Goal: Information Seeking & Learning: Learn about a topic

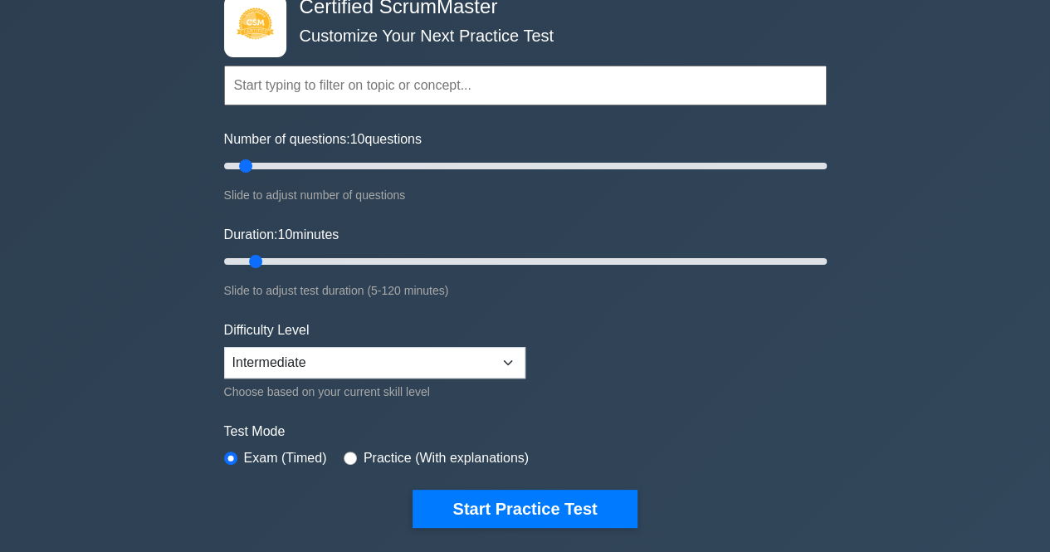
scroll to position [83, 0]
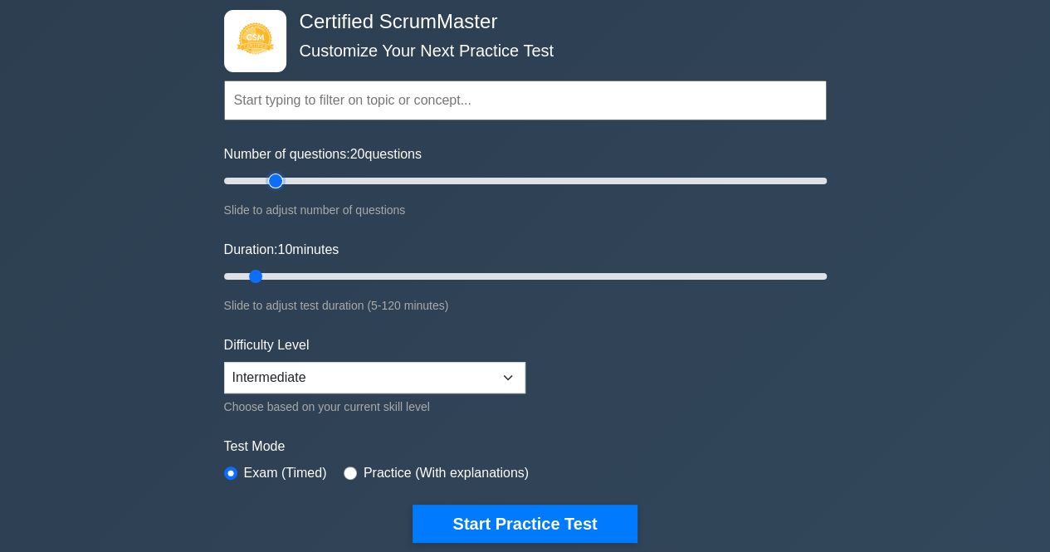
drag, startPoint x: 247, startPoint y: 181, endPoint x: 280, endPoint y: 183, distance: 33.2
type input "20"
click at [280, 183] on input "Number of questions: 20 questions" at bounding box center [525, 181] width 602 height 20
drag, startPoint x: 256, startPoint y: 273, endPoint x: 300, endPoint y: 274, distance: 44.0
type input "20"
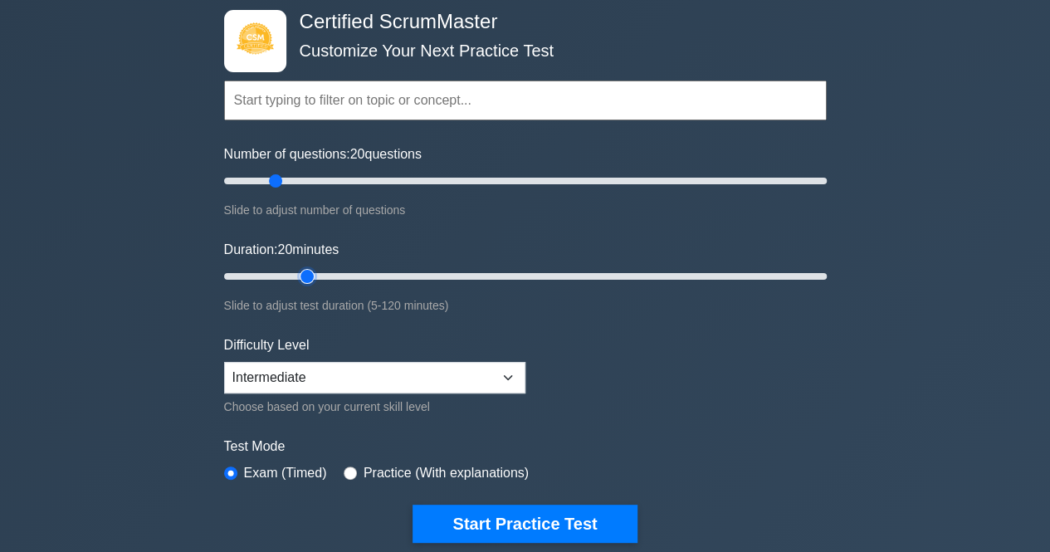
click at [300, 274] on input "Duration: 20 minutes" at bounding box center [525, 276] width 602 height 20
click at [293, 367] on select "Beginner Intermediate Expert" at bounding box center [374, 378] width 301 height 32
select select "beginner"
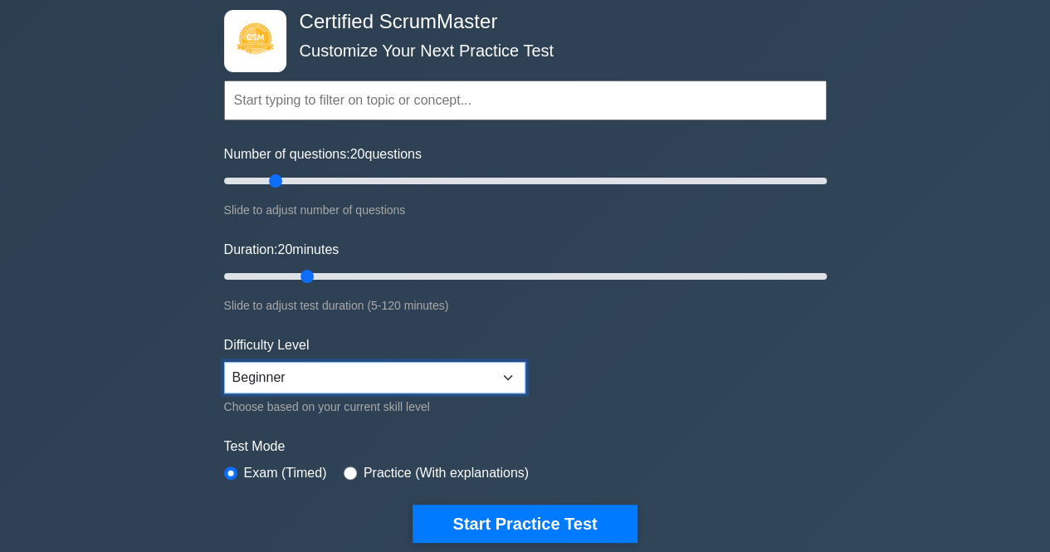
click at [224, 362] on select "Beginner Intermediate Expert" at bounding box center [374, 378] width 301 height 32
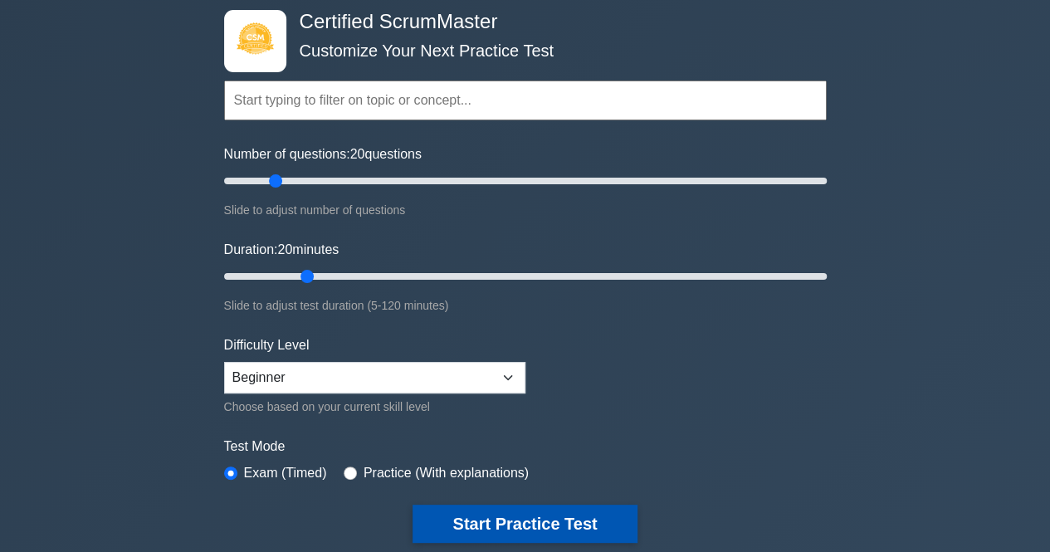
click at [488, 520] on button "Start Practice Test" at bounding box center [524, 523] width 224 height 38
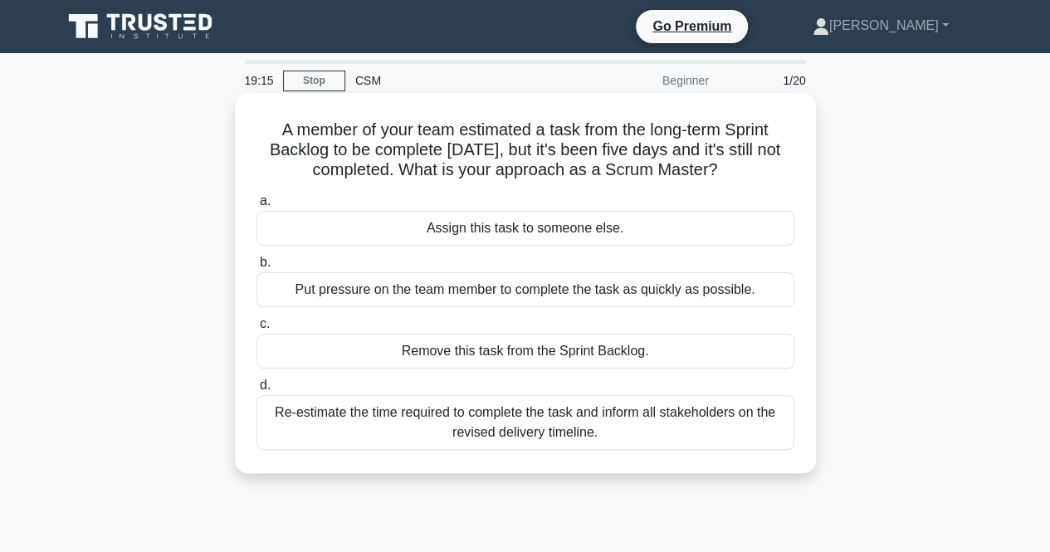
click at [487, 437] on div "Re-estimate the time required to complete the task and inform all stakeholders …" at bounding box center [525, 422] width 538 height 55
click at [256, 391] on input "d. Re-estimate the time required to complete the task and inform all stakeholde…" at bounding box center [256, 385] width 0 height 11
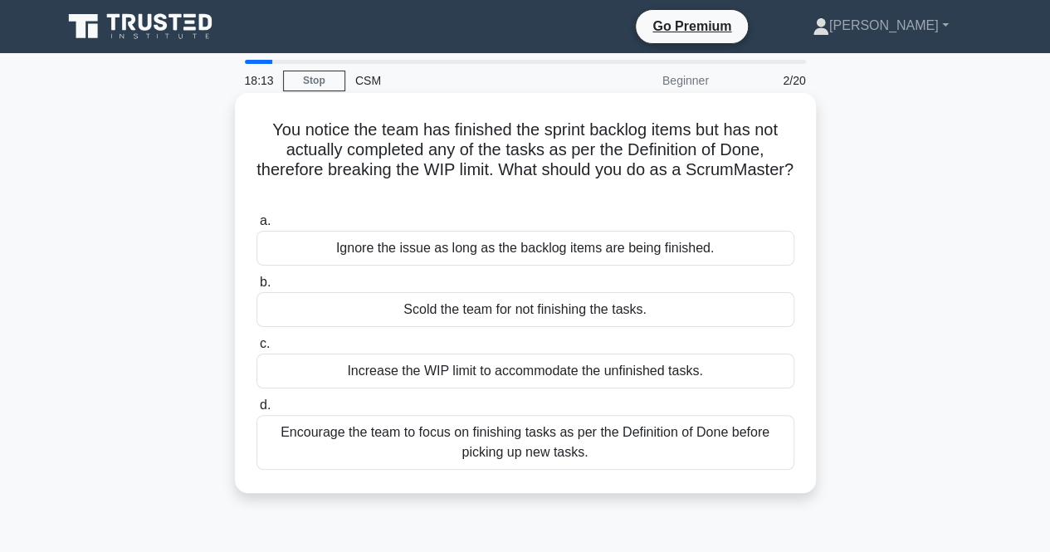
click at [655, 447] on div "Encourage the team to focus on finishing tasks as per the Definition of Done be…" at bounding box center [525, 442] width 538 height 55
click at [256, 411] on input "d. Encourage the team to focus on finishing tasks as per the Definition of Done…" at bounding box center [256, 405] width 0 height 11
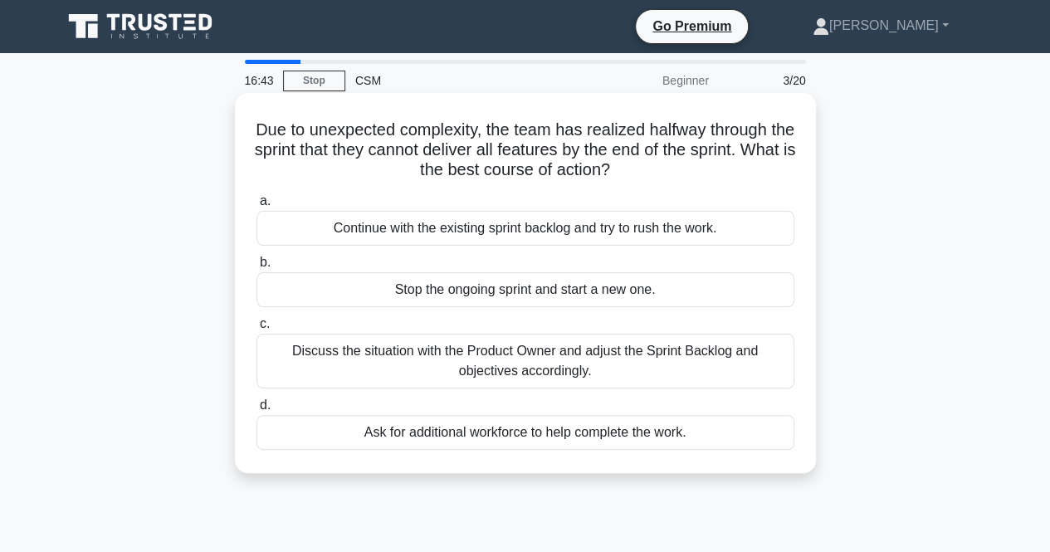
click at [521, 368] on div "Discuss the situation with the Product Owner and adjust the Sprint Backlog and …" at bounding box center [525, 361] width 538 height 55
click at [256, 329] on input "c. Discuss the situation with the Product Owner and adjust the Sprint Backlog a…" at bounding box center [256, 324] width 0 height 11
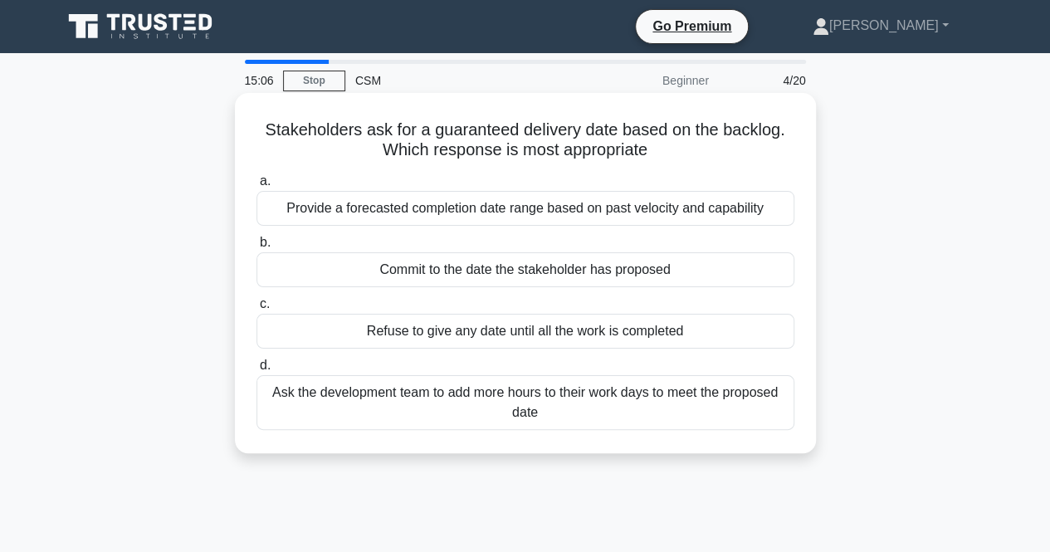
click at [531, 280] on div "Commit to the date the stakeholder has proposed" at bounding box center [525, 269] width 538 height 35
click at [256, 248] on input "b. Commit to the date the stakeholder has proposed" at bounding box center [256, 242] width 0 height 11
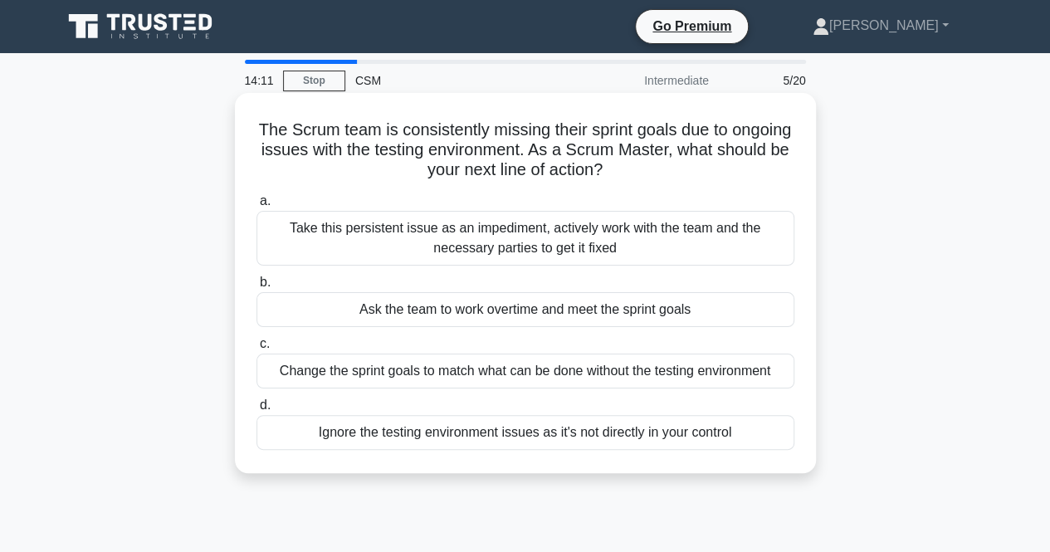
click at [494, 256] on div "Take this persistent issue as an impediment, actively work with the team and th…" at bounding box center [525, 238] width 538 height 55
click at [256, 207] on input "a. Take this persistent issue as an impediment, actively work with the team and…" at bounding box center [256, 201] width 0 height 11
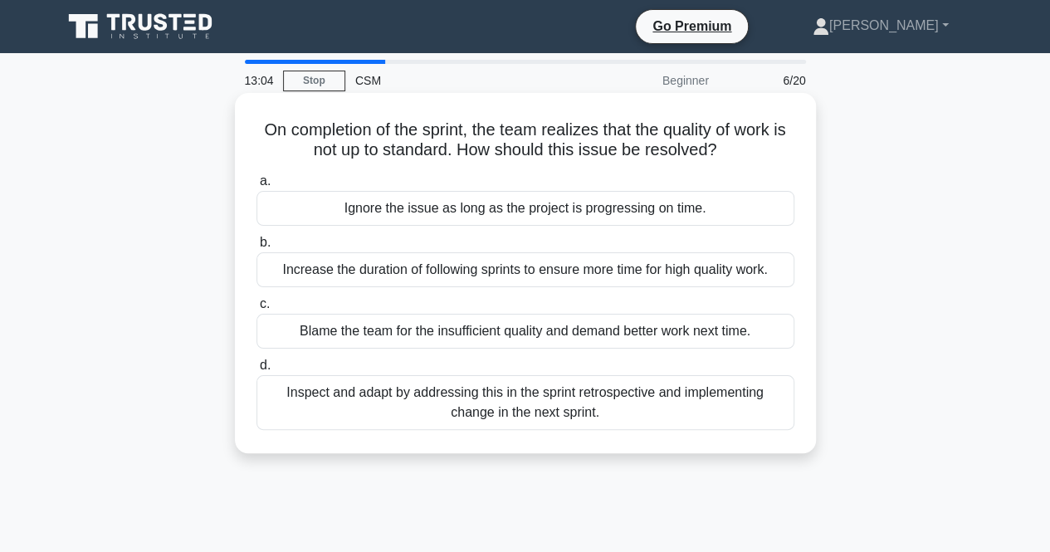
click at [451, 284] on div "Increase the duration of following sprints to ensure more time for high quality…" at bounding box center [525, 269] width 538 height 35
click at [256, 248] on input "b. Increase the duration of following sprints to ensure more time for high qual…" at bounding box center [256, 242] width 0 height 11
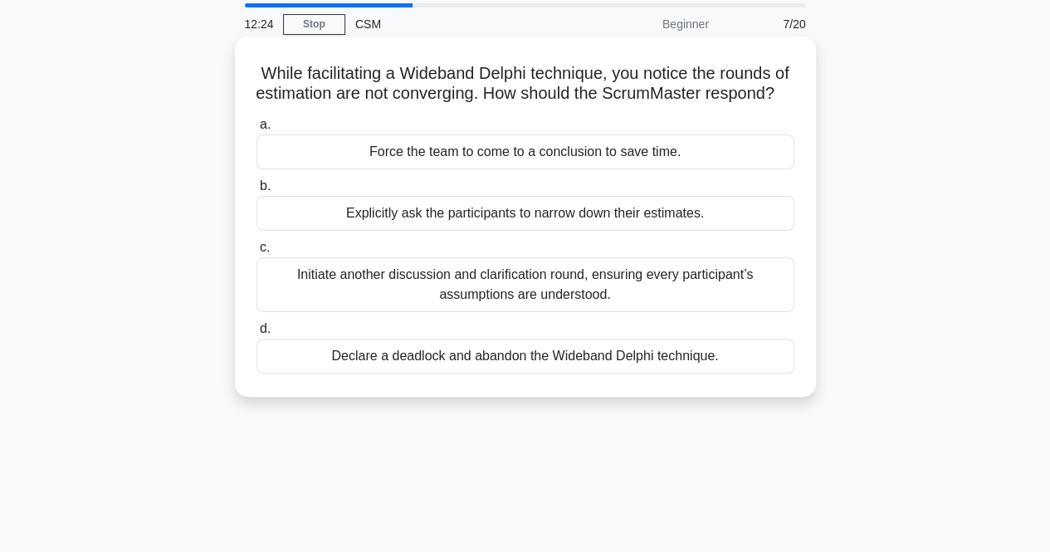
scroll to position [83, 0]
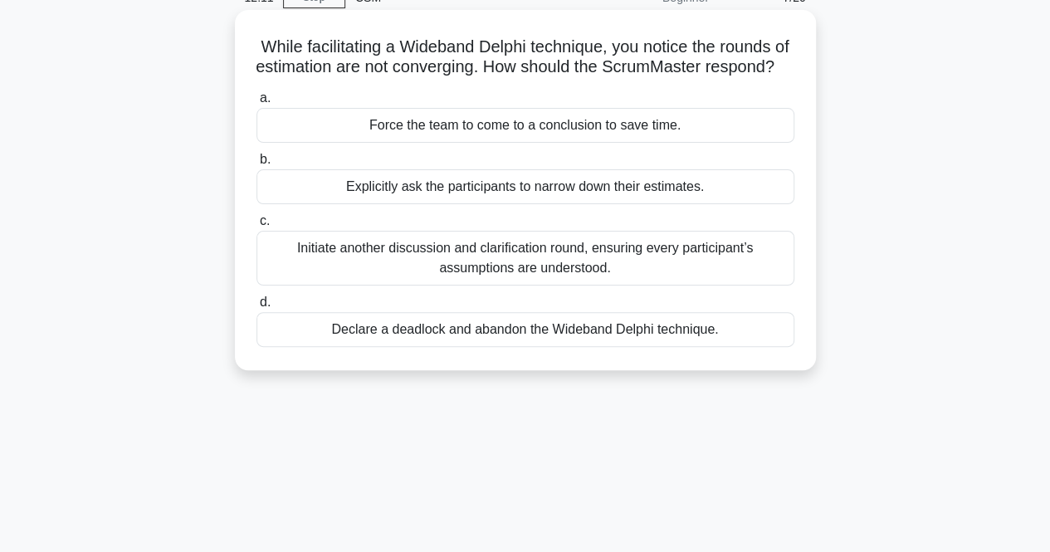
click at [514, 204] on div "Explicitly ask the participants to narrow down their estimates." at bounding box center [525, 186] width 538 height 35
click at [256, 165] on input "b. Explicitly ask the participants to narrow down their estimates." at bounding box center [256, 159] width 0 height 11
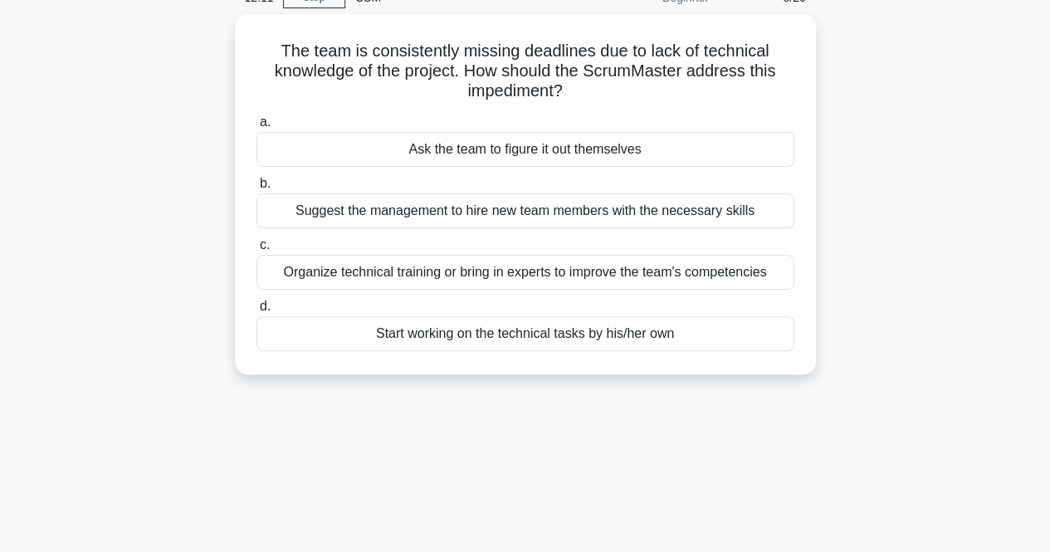
scroll to position [0, 0]
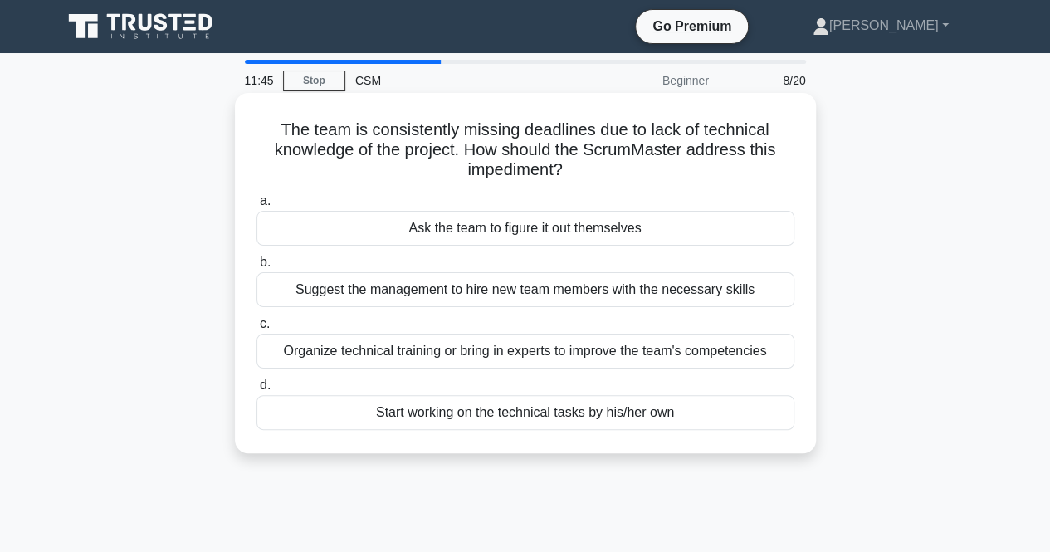
click at [548, 357] on div "Organize technical training or bring in experts to improve the team's competenc…" at bounding box center [525, 351] width 538 height 35
click at [256, 329] on input "c. Organize technical training or bring in experts to improve the team's compet…" at bounding box center [256, 324] width 0 height 11
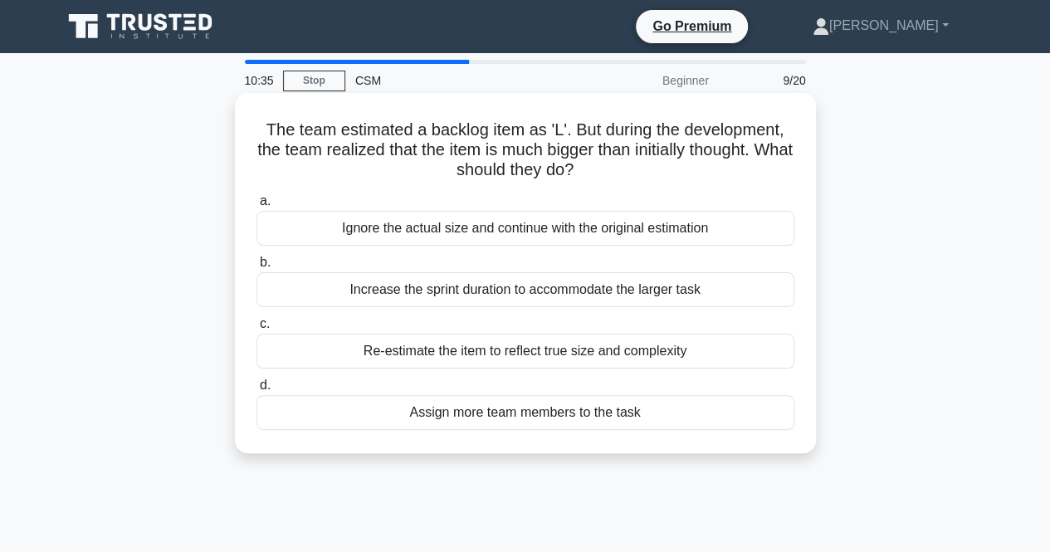
click at [553, 362] on div "Re-estimate the item to reflect true size and complexity" at bounding box center [525, 351] width 538 height 35
click at [256, 329] on input "c. Re-estimate the item to reflect true size and complexity" at bounding box center [256, 324] width 0 height 11
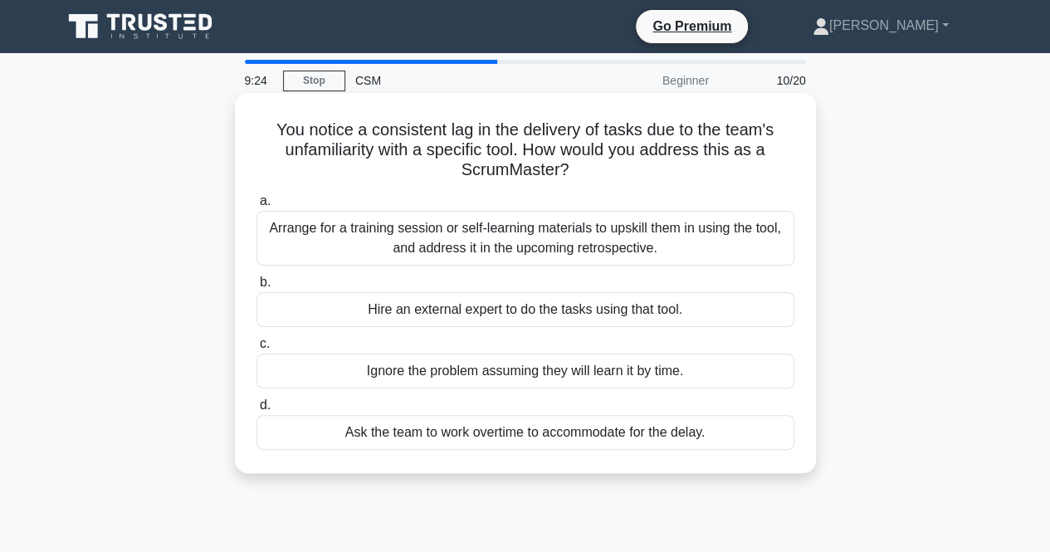
click at [579, 252] on div "Arrange for a training session or self-learning materials to upskill them in us…" at bounding box center [525, 238] width 538 height 55
click at [256, 207] on input "a. Arrange for a training session or self-learning materials to upskill them in…" at bounding box center [256, 201] width 0 height 11
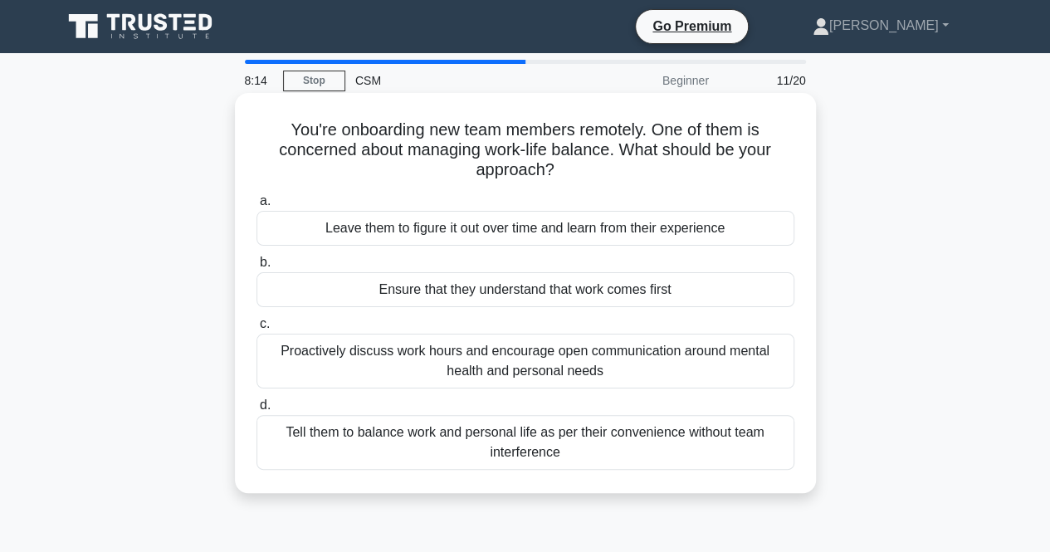
click at [547, 300] on div "Ensure that they understand that work comes first" at bounding box center [525, 289] width 538 height 35
click at [256, 268] on input "b. Ensure that they understand that work comes first" at bounding box center [256, 262] width 0 height 11
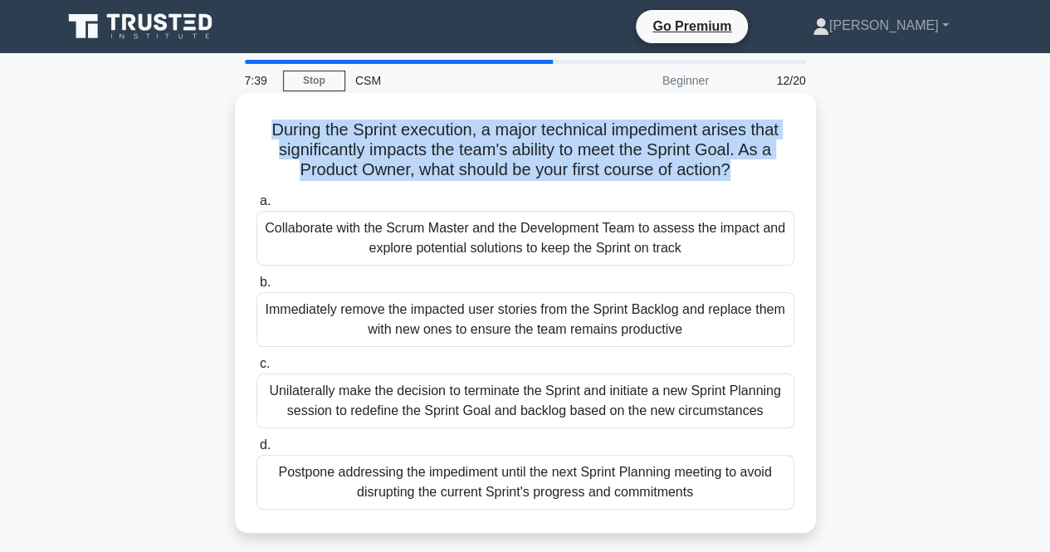
drag, startPoint x: 264, startPoint y: 131, endPoint x: 732, endPoint y: 182, distance: 470.6
click at [732, 182] on div "During the Sprint execution, a major technical impediment arises that significa…" at bounding box center [524, 313] width 567 height 426
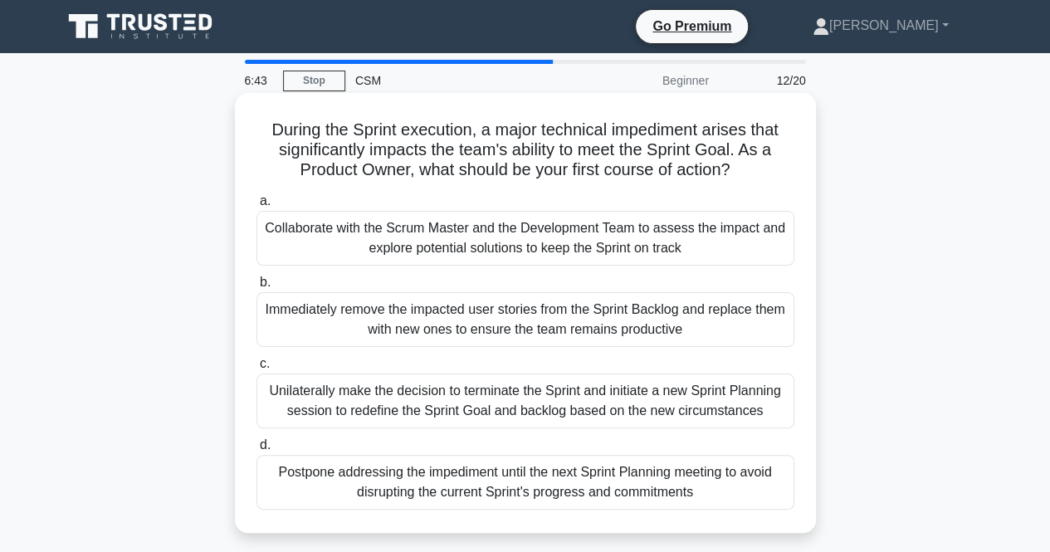
click at [655, 250] on div "Collaborate with the Scrum Master and the Development Team to assess the impact…" at bounding box center [525, 238] width 538 height 55
click at [256, 207] on input "a. Collaborate with the Scrum Master and the Development Team to assess the imp…" at bounding box center [256, 201] width 0 height 11
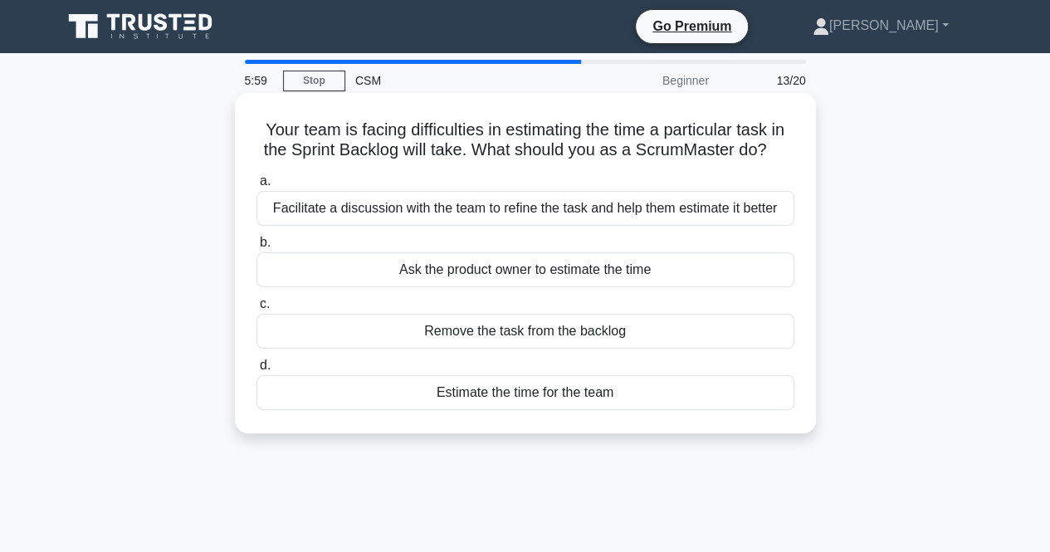
click at [678, 217] on div "Facilitate a discussion with the team to refine the task and help them estimate…" at bounding box center [525, 208] width 538 height 35
click at [256, 187] on input "a. Facilitate a discussion with the team to refine the task and help them estim…" at bounding box center [256, 181] width 0 height 11
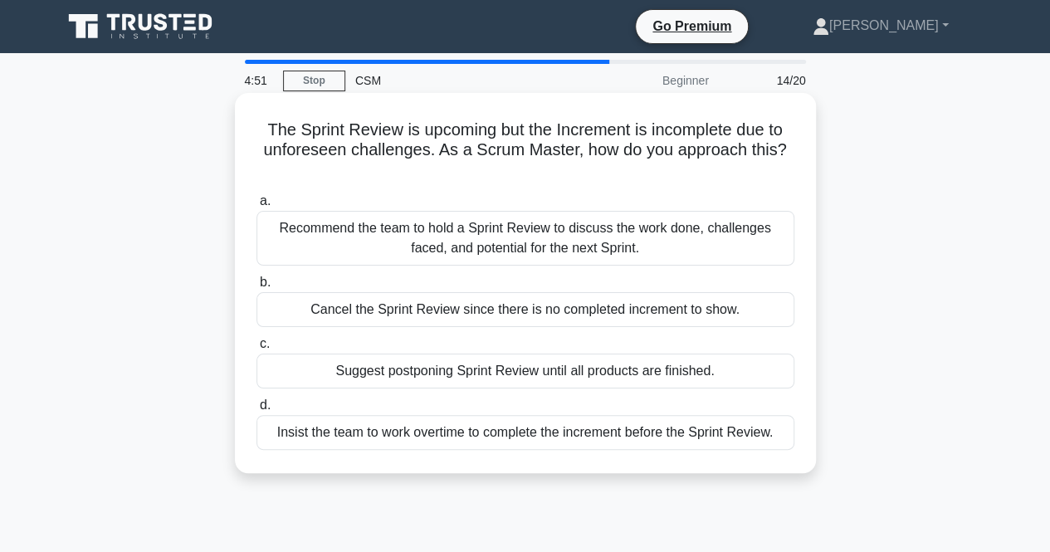
click at [566, 426] on div "Insist the team to work overtime to complete the increment before the Sprint Re…" at bounding box center [525, 432] width 538 height 35
click at [256, 411] on input "d. Insist the team to work overtime to complete the increment before the Sprint…" at bounding box center [256, 405] width 0 height 11
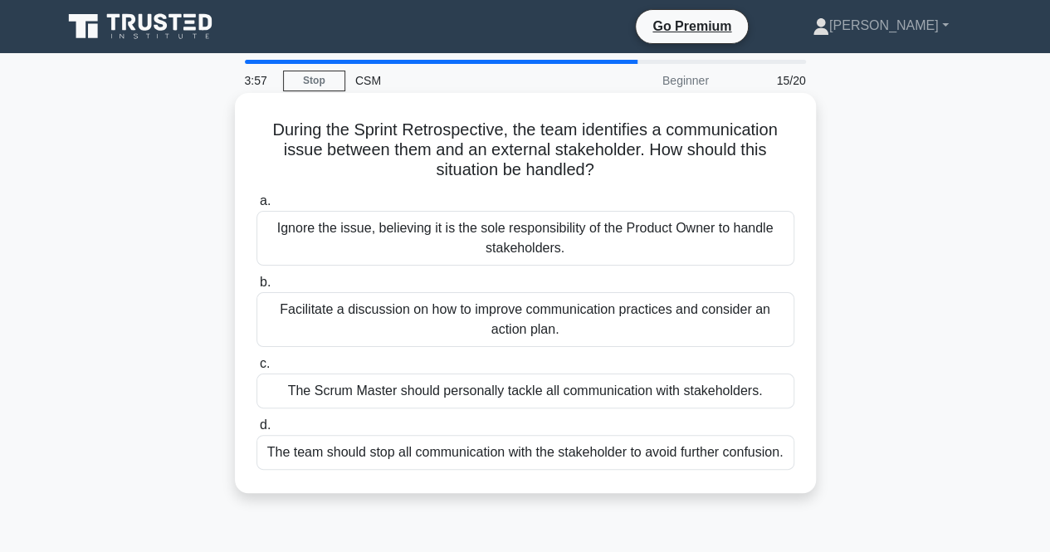
click at [578, 246] on div "Ignore the issue, believing it is the sole responsibility of the Product Owner …" at bounding box center [525, 238] width 538 height 55
click at [256, 207] on input "a. Ignore the issue, believing it is the sole responsibility of the Product Own…" at bounding box center [256, 201] width 0 height 11
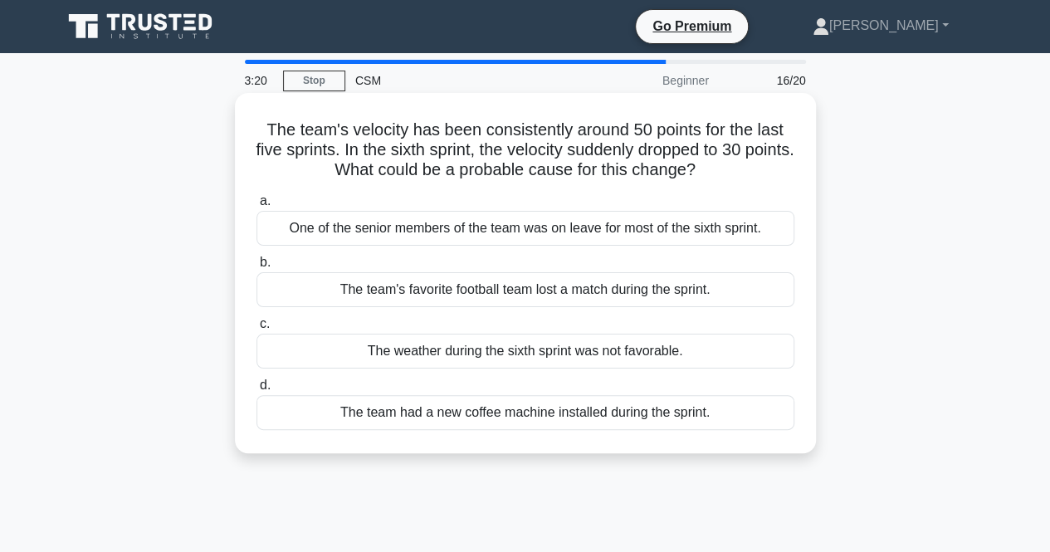
click at [535, 230] on div "One of the senior members of the team was on leave for most of the sixth sprint." at bounding box center [525, 228] width 538 height 35
click at [256, 207] on input "a. One of the senior members of the team was on leave for most of the sixth spr…" at bounding box center [256, 201] width 0 height 11
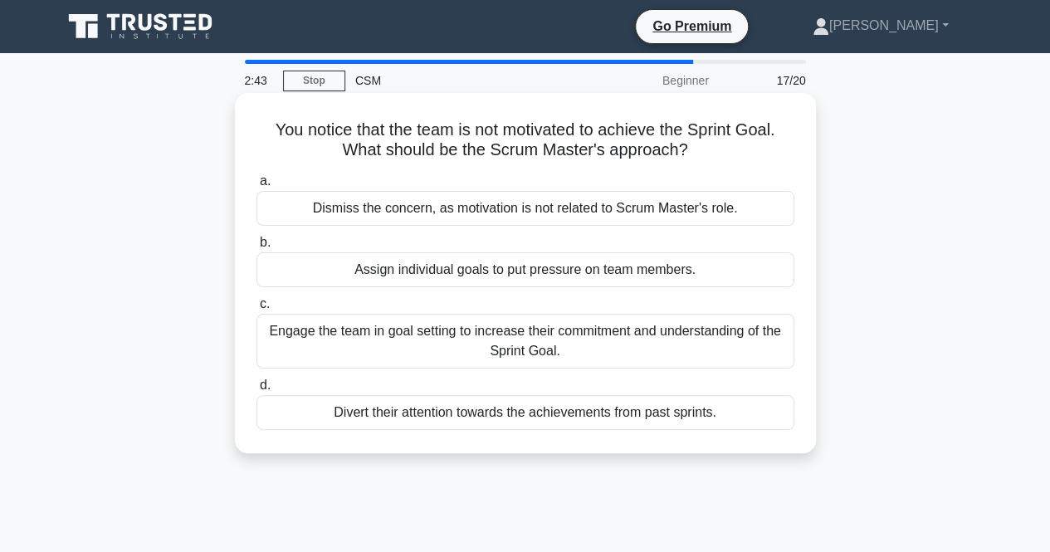
click at [618, 334] on div "Engage the team in goal setting to increase their commitment and understanding …" at bounding box center [525, 341] width 538 height 55
click at [256, 309] on input "c. Engage the team in goal setting to increase their commitment and understandi…" at bounding box center [256, 304] width 0 height 11
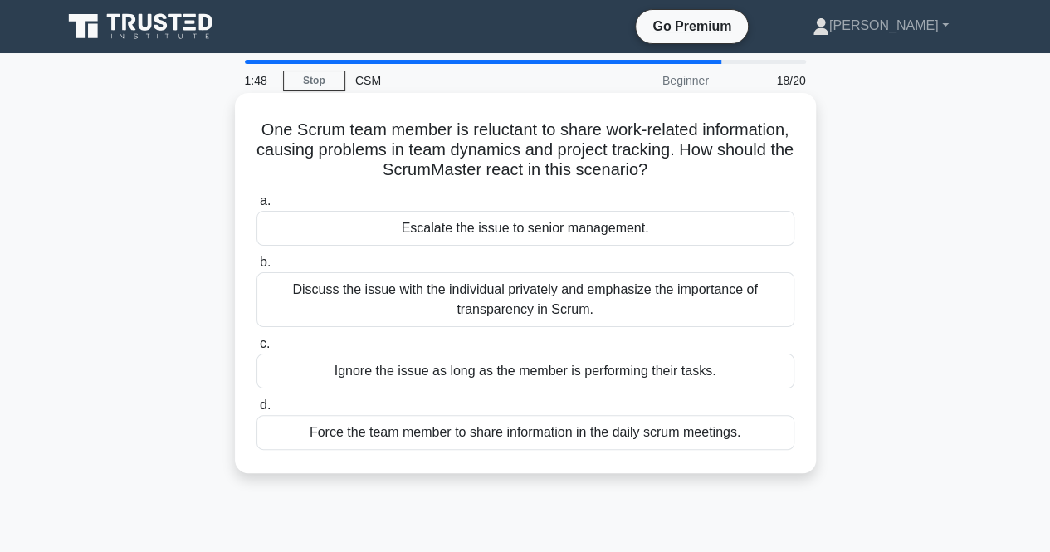
click at [741, 290] on div "Discuss the issue with the individual privately and emphasize the importance of…" at bounding box center [525, 299] width 538 height 55
click at [256, 268] on input "b. Discuss the issue with the individual privately and emphasize the importance…" at bounding box center [256, 262] width 0 height 11
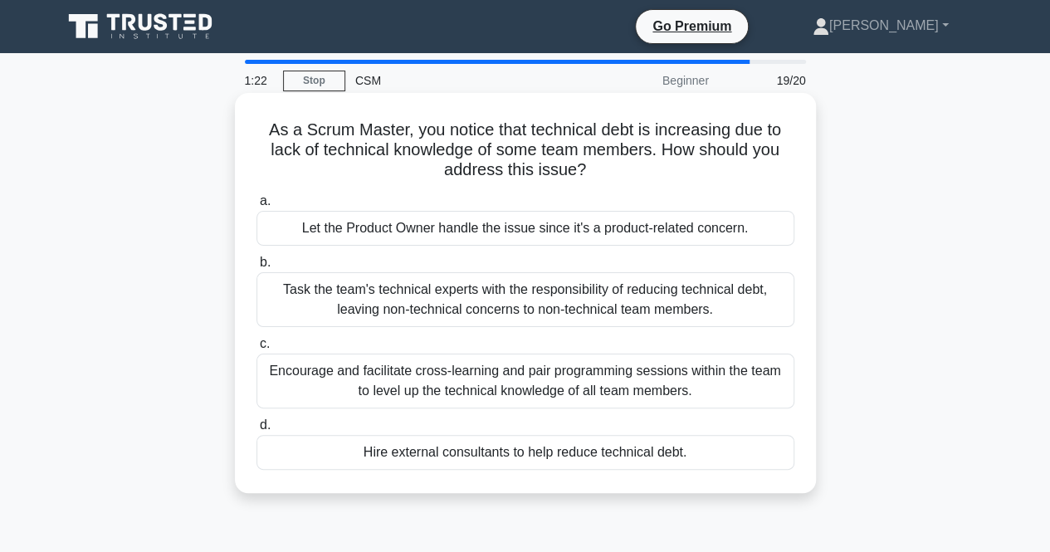
click at [629, 231] on div "Let the Product Owner handle the issue since it's a product-related concern." at bounding box center [525, 228] width 538 height 35
click at [256, 207] on input "a. Let the Product Owner handle the issue since it's a product-related concern." at bounding box center [256, 201] width 0 height 11
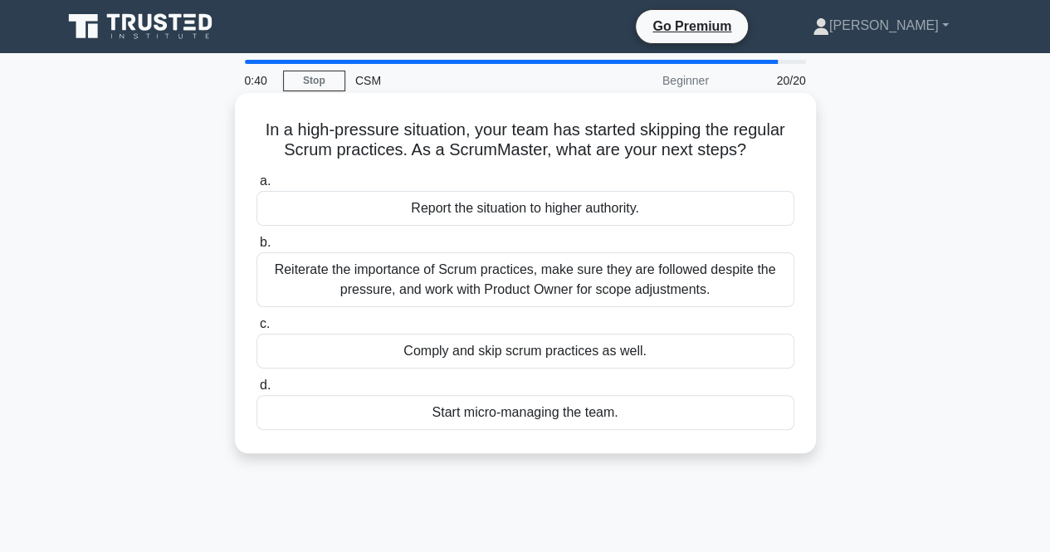
click at [707, 202] on div "Report the situation to higher authority." at bounding box center [525, 208] width 538 height 35
click at [256, 187] on input "a. Report the situation to higher authority." at bounding box center [256, 181] width 0 height 11
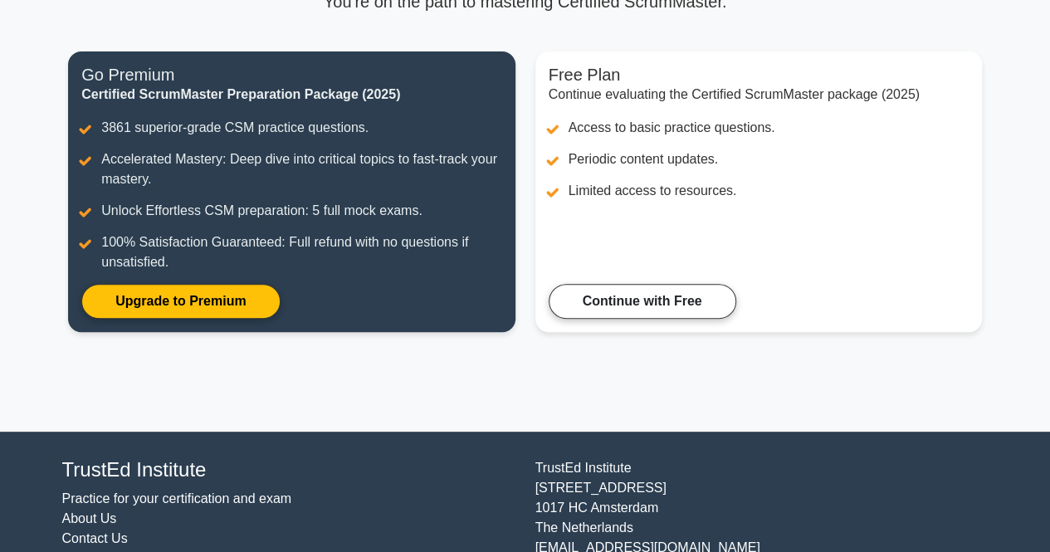
scroll to position [154, 0]
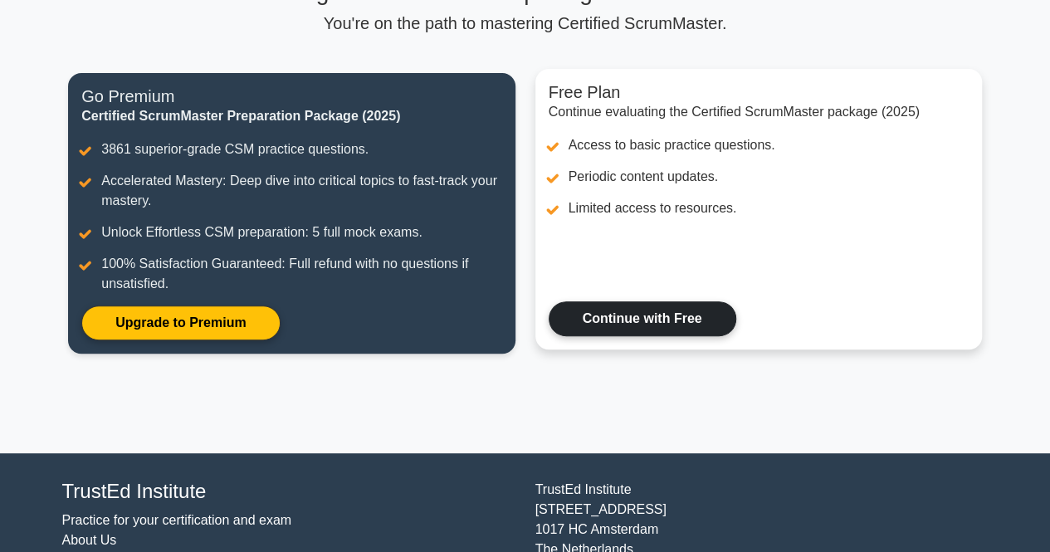
click at [703, 336] on link "Continue with Free" at bounding box center [642, 318] width 188 height 35
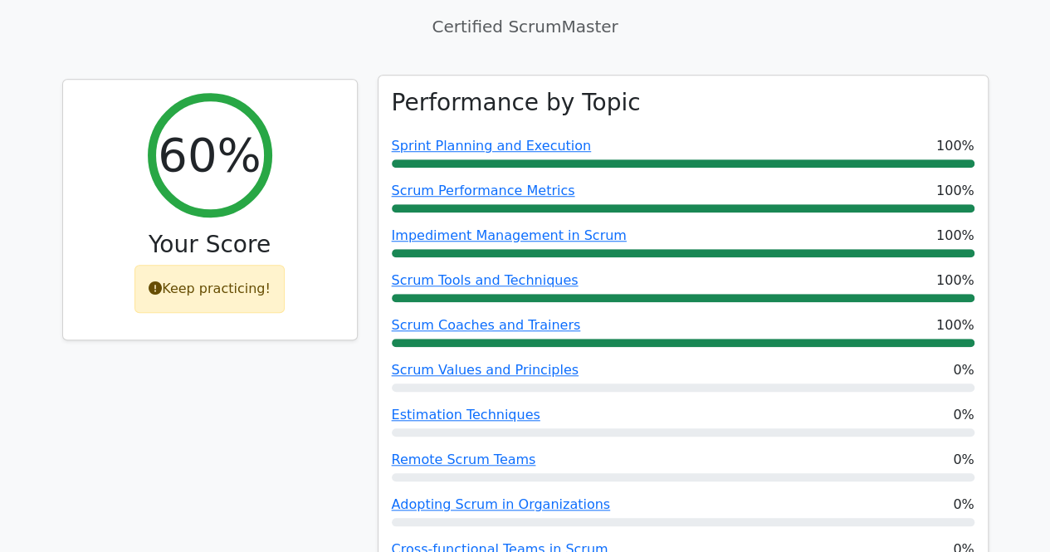
scroll to position [664, 0]
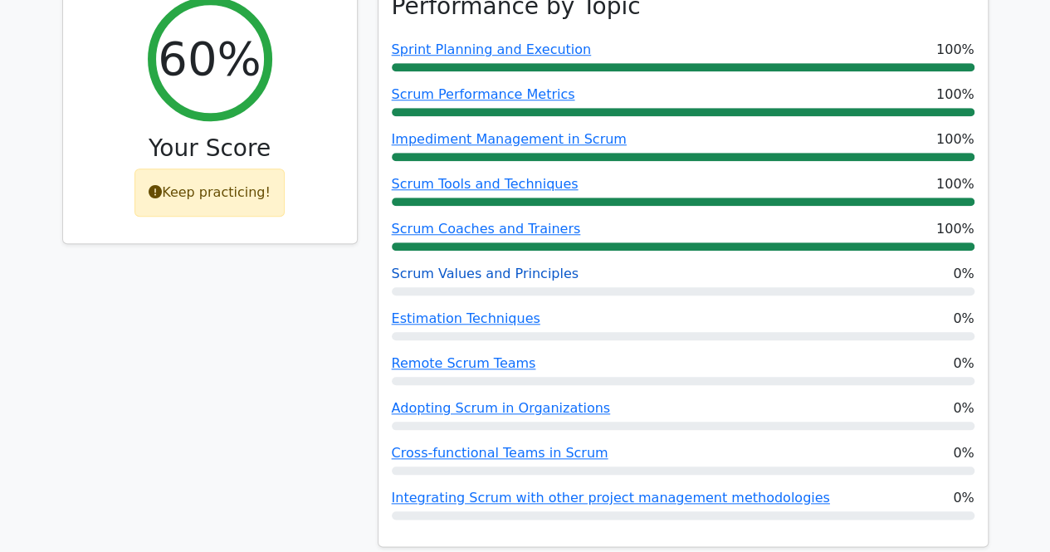
click at [528, 265] on link "Scrum Values and Principles" at bounding box center [485, 273] width 187 height 16
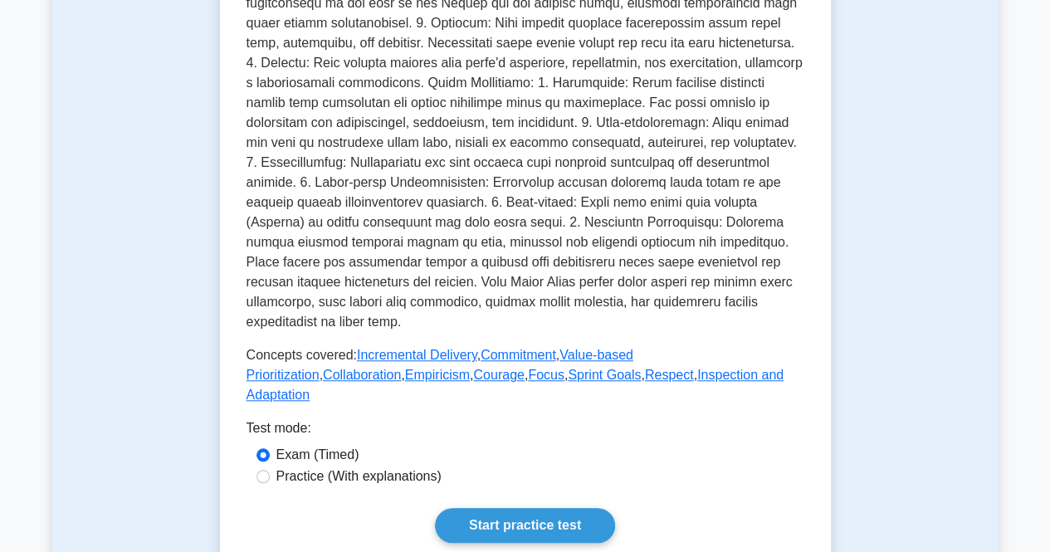
scroll to position [581, 0]
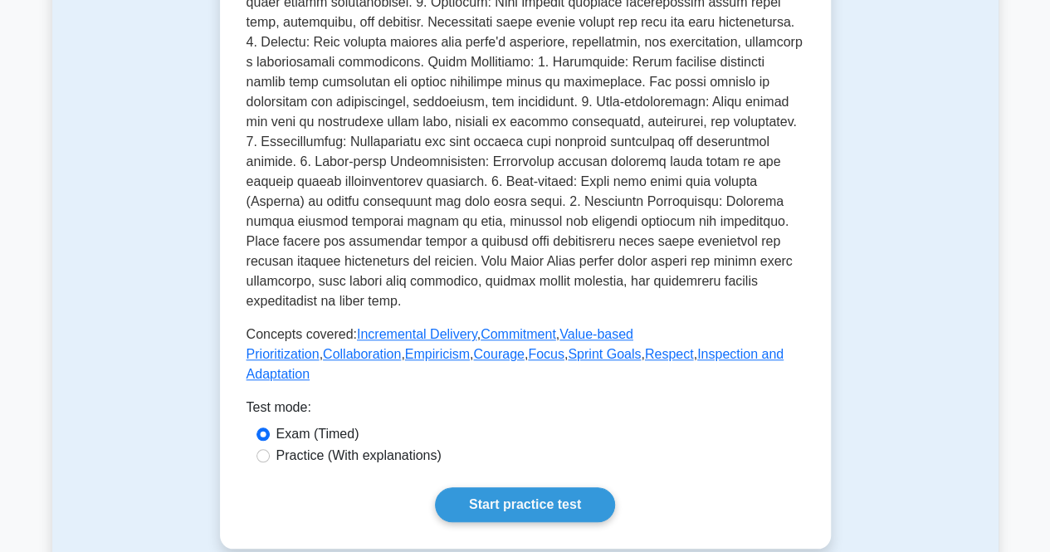
click at [413, 446] on label "Practice (With explanations)" at bounding box center [358, 456] width 165 height 20
click at [270, 449] on input "Practice (With explanations)" at bounding box center [262, 455] width 13 height 13
radio input "true"
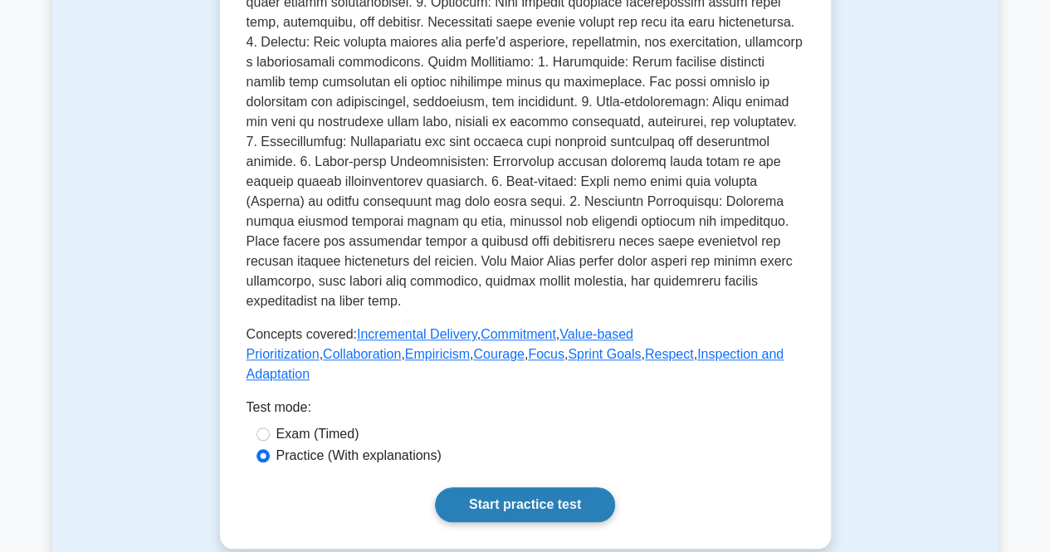
click at [503, 487] on link "Start practice test" at bounding box center [525, 504] width 180 height 35
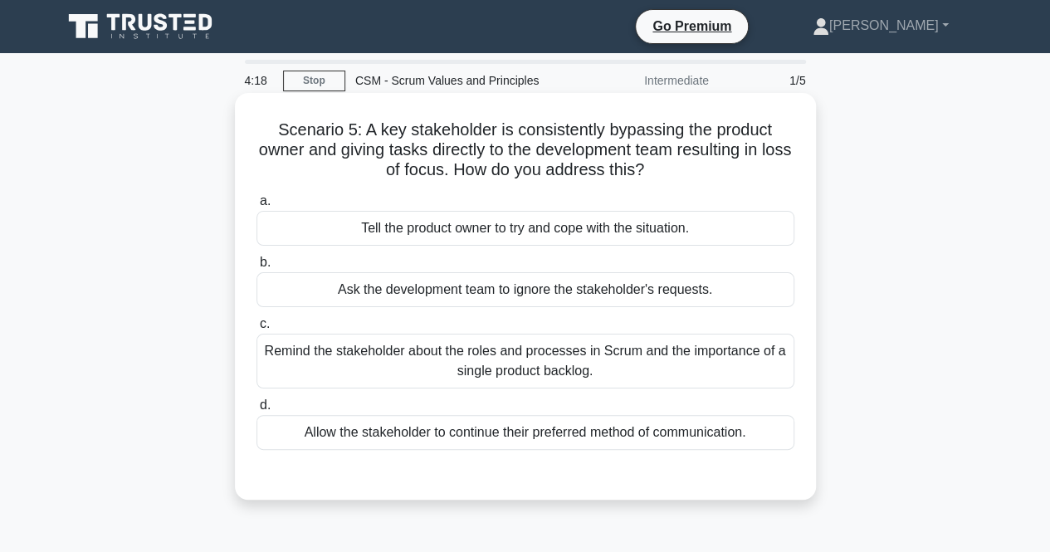
click at [509, 236] on div "Tell the product owner to try and cope with the situation." at bounding box center [525, 228] width 538 height 35
click at [256, 207] on input "a. Tell the product owner to try and cope with the situation." at bounding box center [256, 201] width 0 height 11
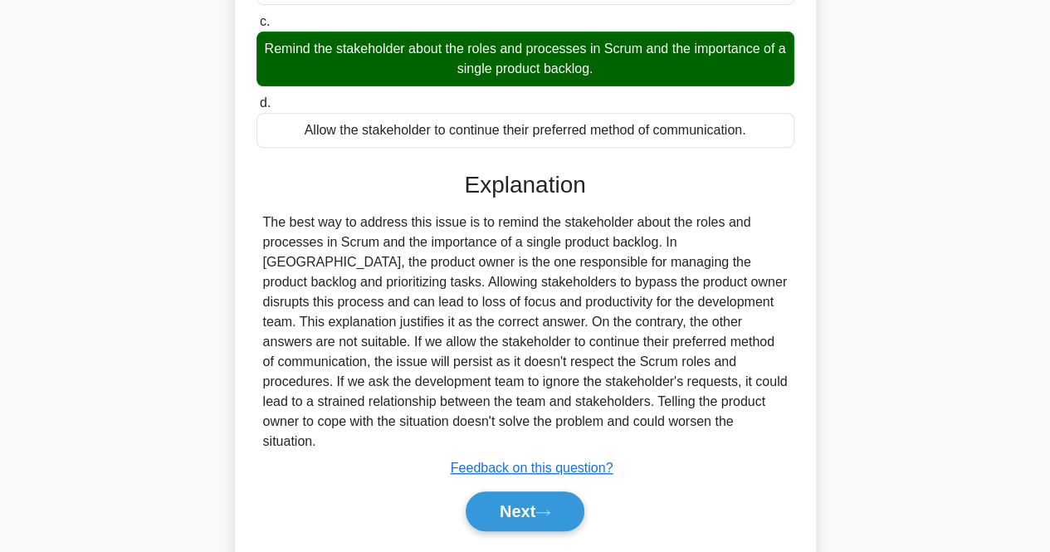
scroll to position [344, 0]
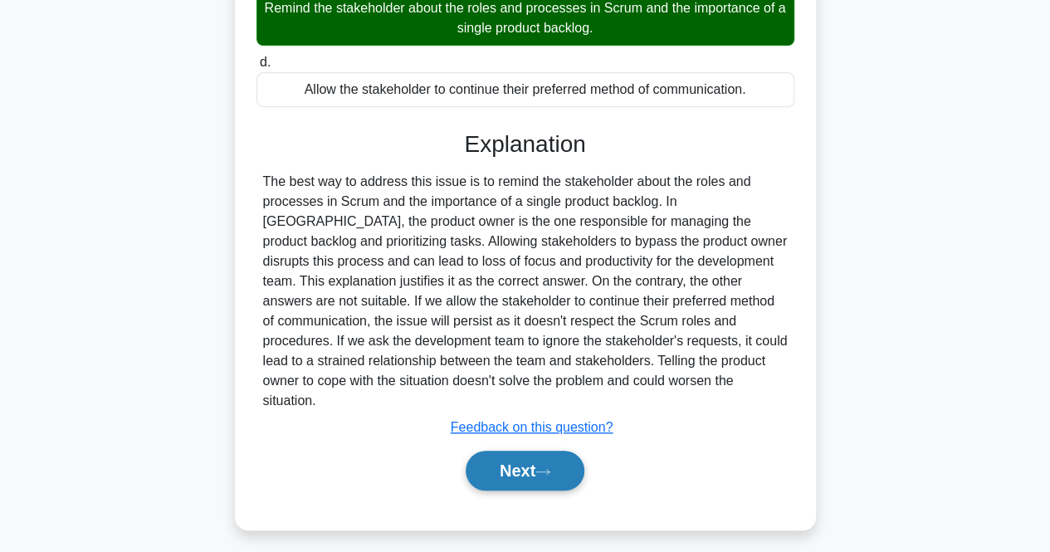
click at [528, 451] on button "Next" at bounding box center [524, 470] width 119 height 40
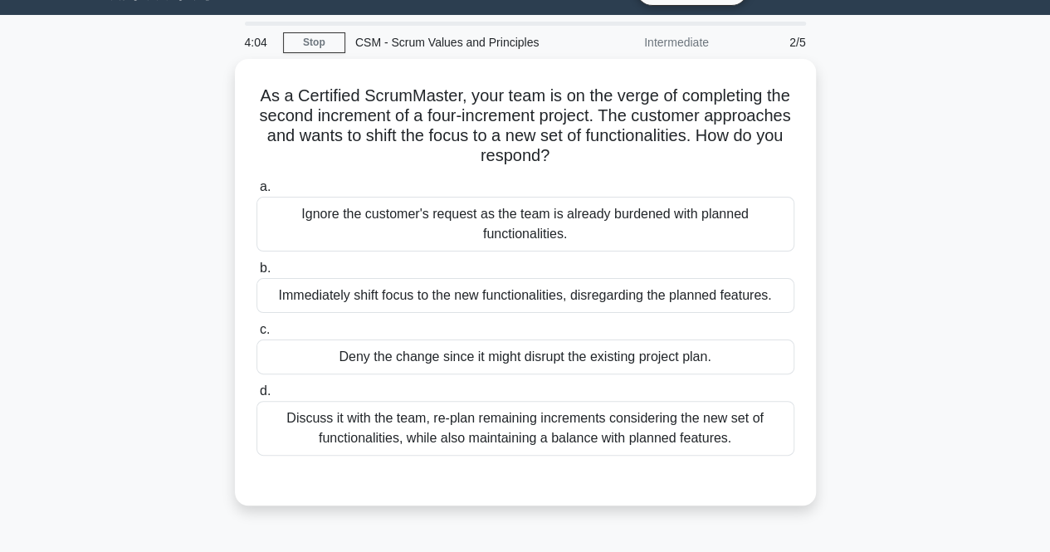
scroll to position [12, 0]
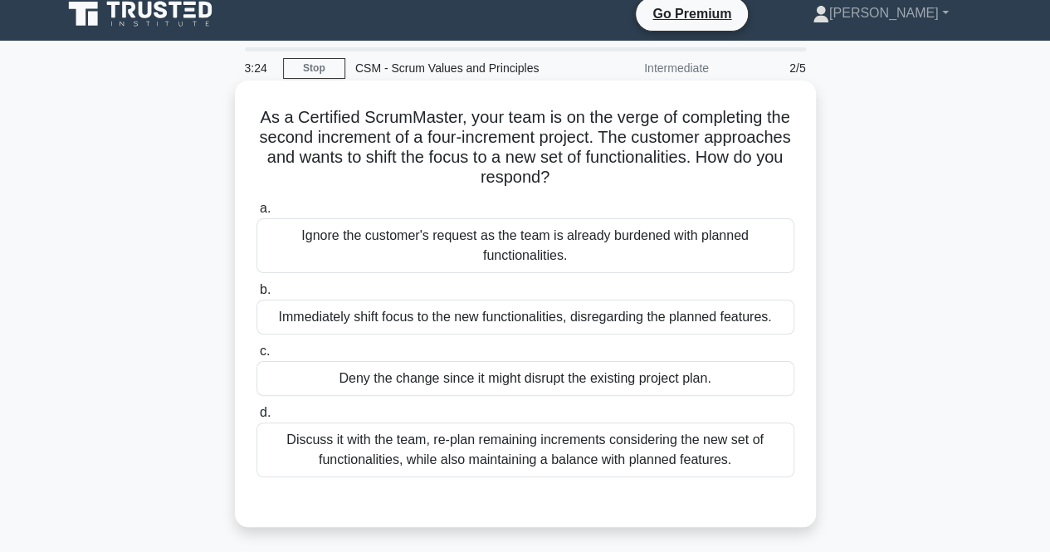
click at [710, 448] on div "Discuss it with the team, re-plan remaining increments considering the new set …" at bounding box center [525, 449] width 538 height 55
click at [256, 418] on input "d. Discuss it with the team, re-plan remaining increments considering the new s…" at bounding box center [256, 412] width 0 height 11
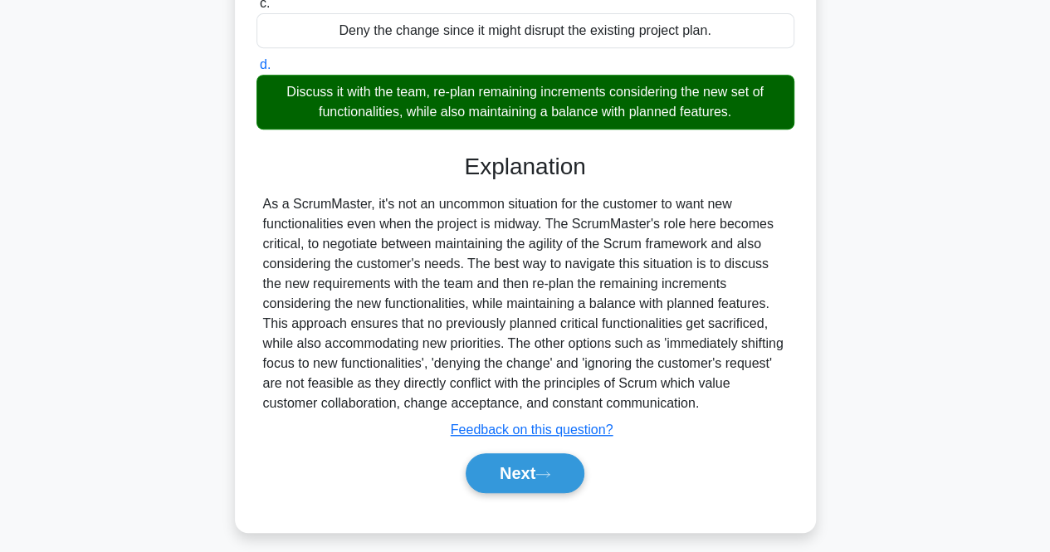
scroll to position [369, 0]
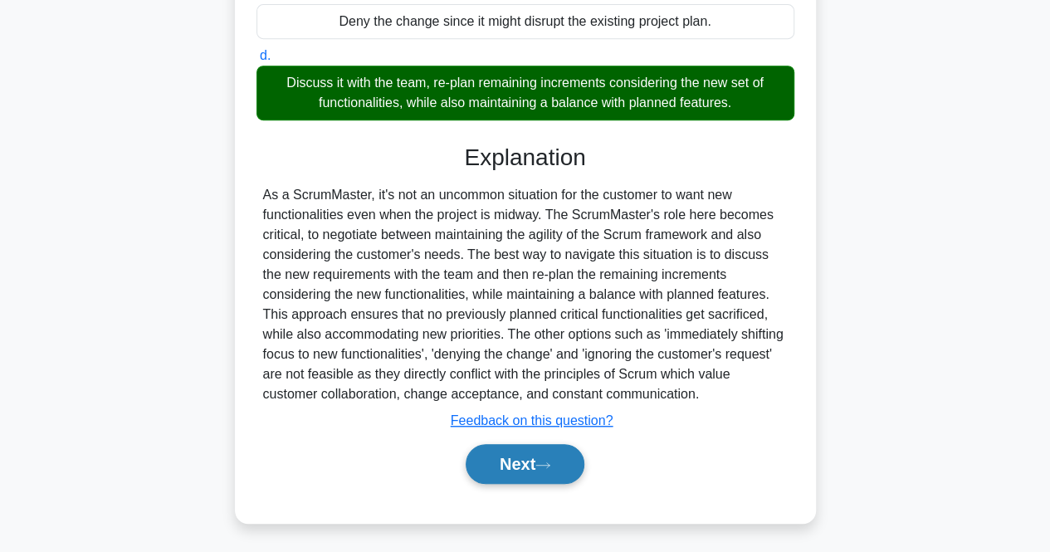
click at [519, 472] on button "Next" at bounding box center [524, 464] width 119 height 40
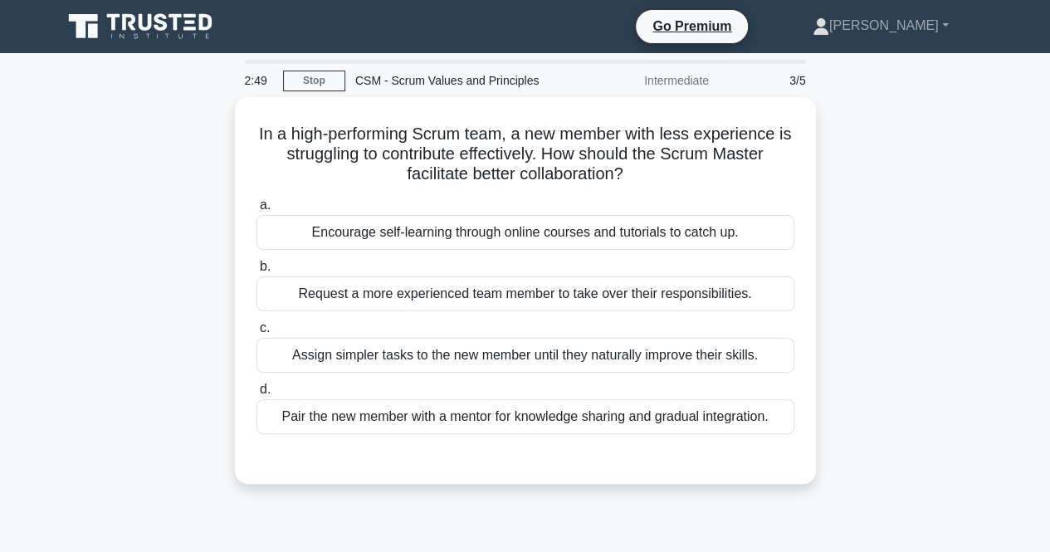
scroll to position [0, 0]
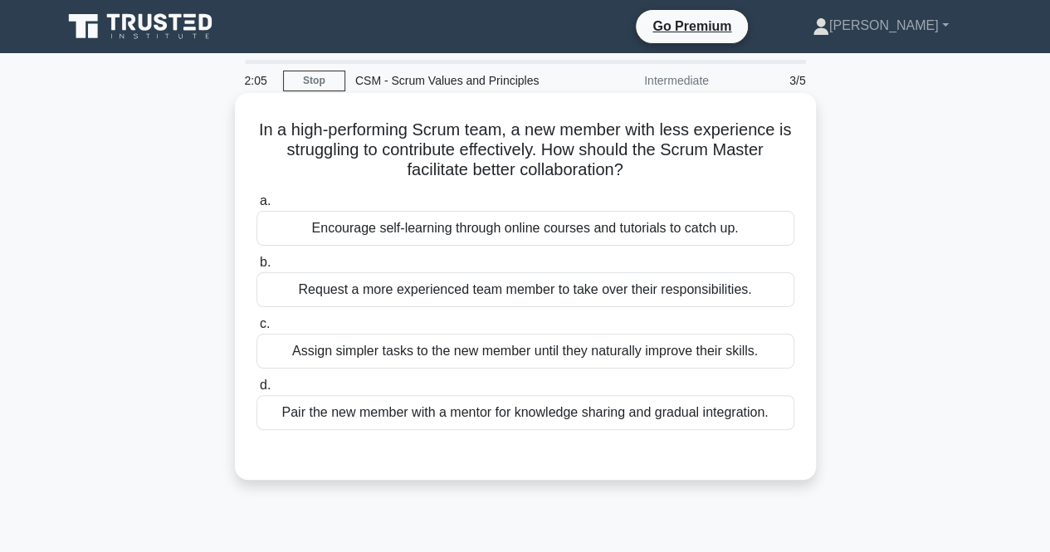
click at [548, 415] on div "Pair the new member with a mentor for knowledge sharing and gradual integration." at bounding box center [525, 412] width 538 height 35
click at [256, 391] on input "d. Pair the new member with a mentor for knowledge sharing and gradual integrat…" at bounding box center [256, 385] width 0 height 11
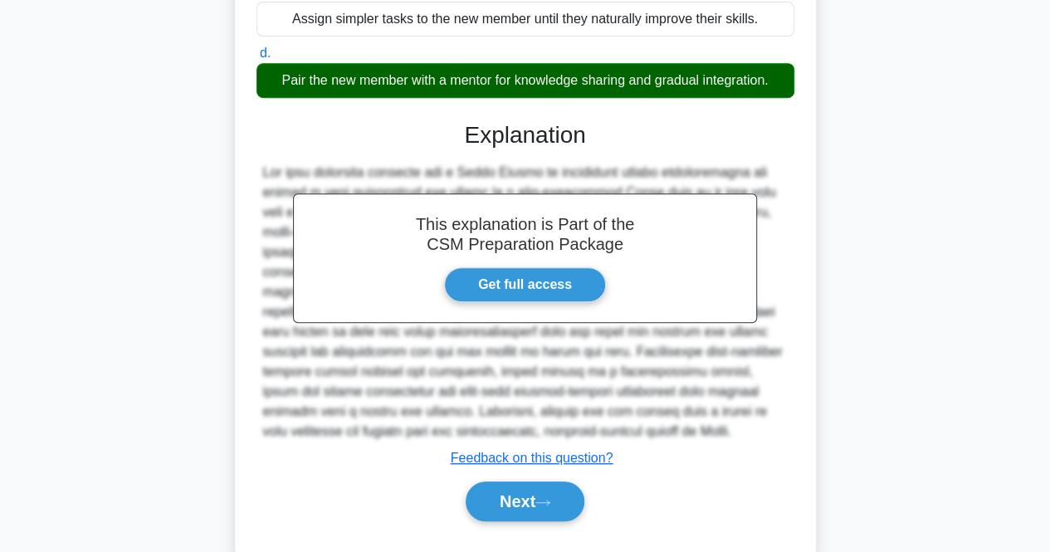
scroll to position [369, 0]
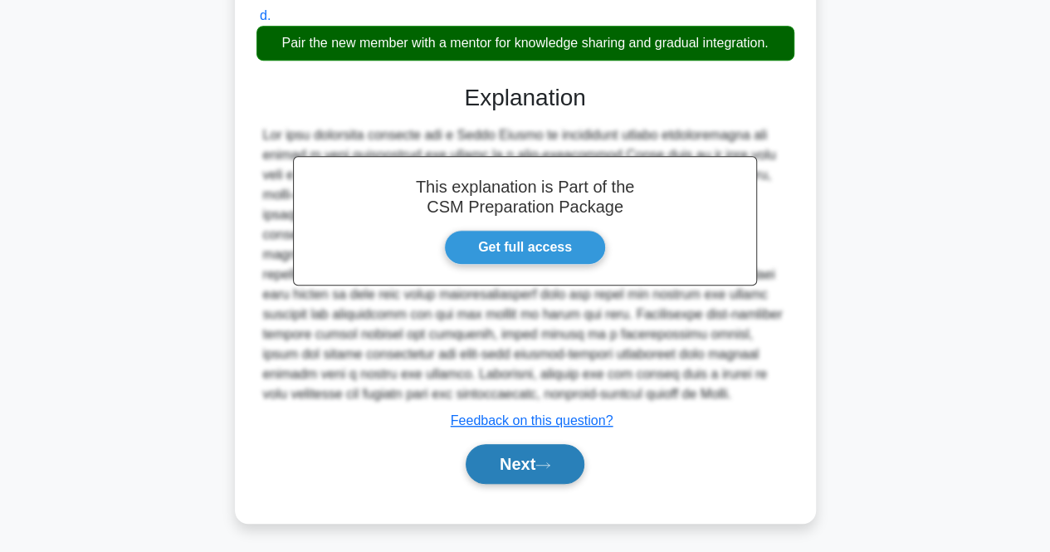
click at [524, 454] on button "Next" at bounding box center [524, 464] width 119 height 40
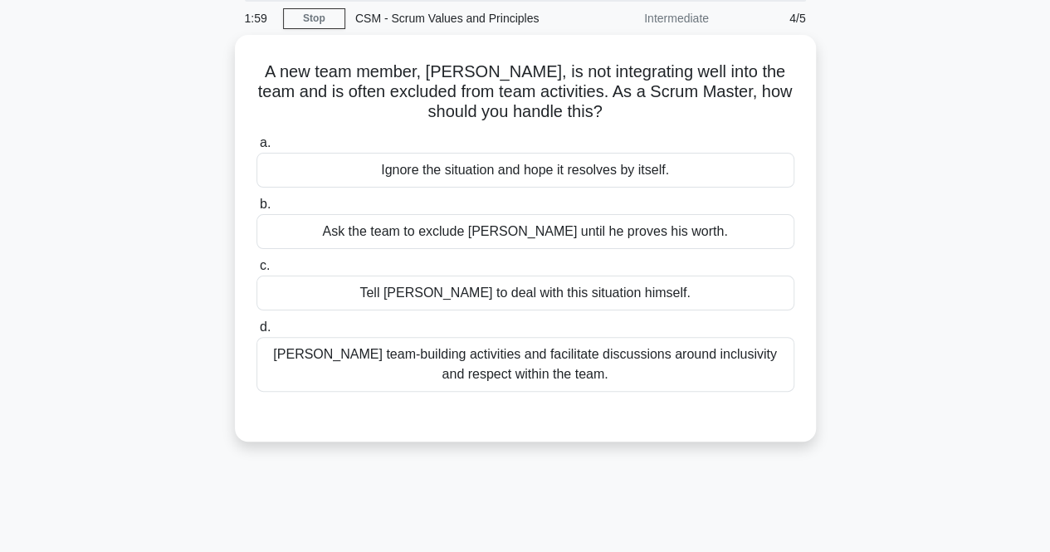
scroll to position [12, 0]
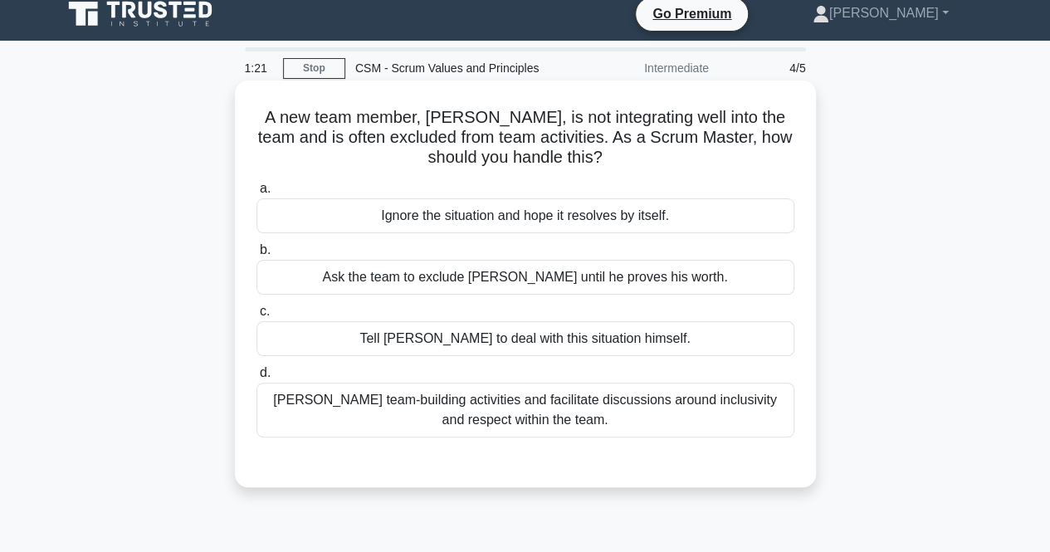
click at [655, 411] on div "Foster team-building activities and facilitate discussions around inclusivity a…" at bounding box center [525, 409] width 538 height 55
click at [256, 378] on input "d. Foster team-building activities and facilitate discussions around inclusivit…" at bounding box center [256, 373] width 0 height 11
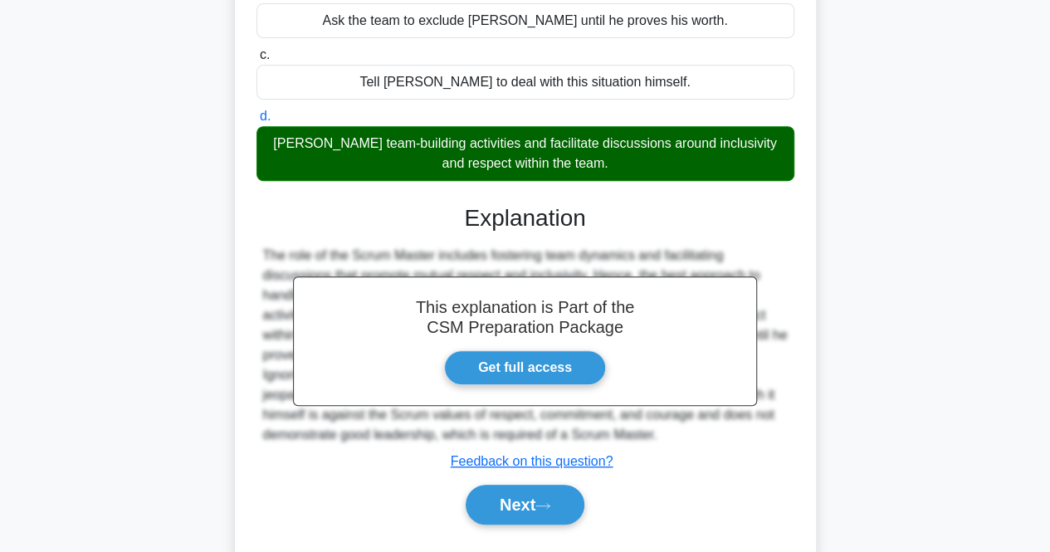
scroll to position [344, 0]
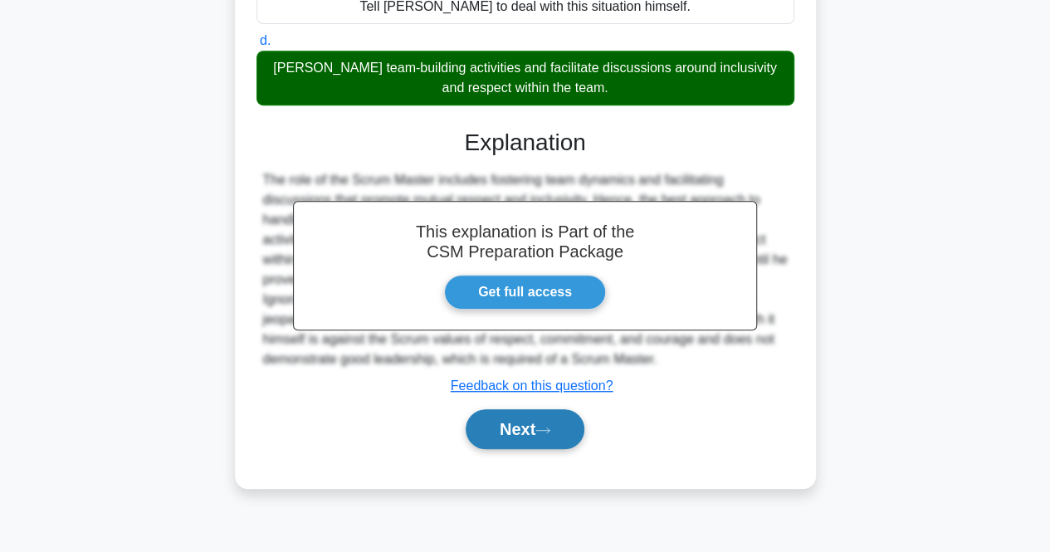
click at [559, 434] on button "Next" at bounding box center [524, 429] width 119 height 40
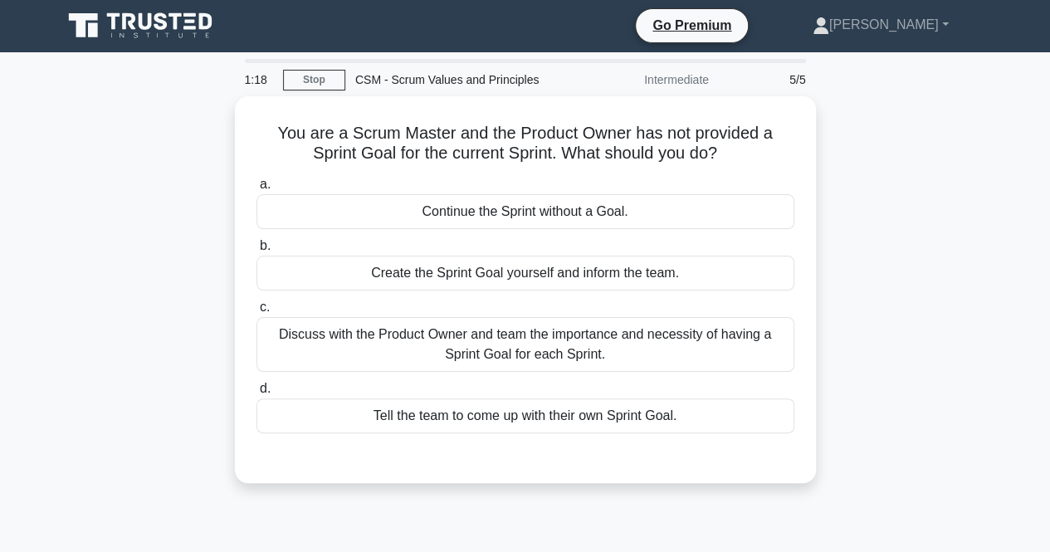
scroll to position [0, 0]
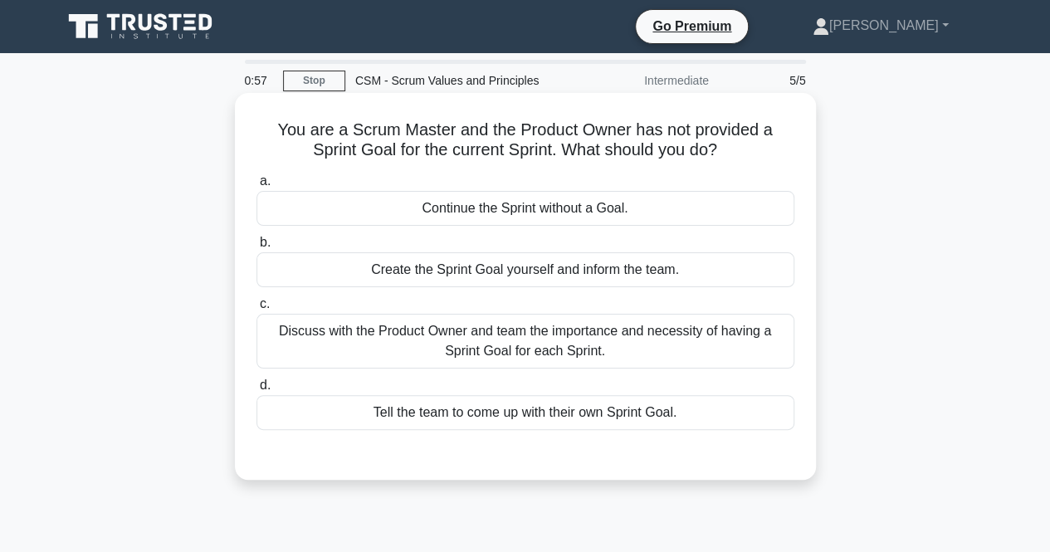
click at [655, 348] on div "Discuss with the Product Owner and team the importance and necessity of having …" at bounding box center [525, 341] width 538 height 55
click at [256, 309] on input "c. Discuss with the Product Owner and team the importance and necessity of havi…" at bounding box center [256, 304] width 0 height 11
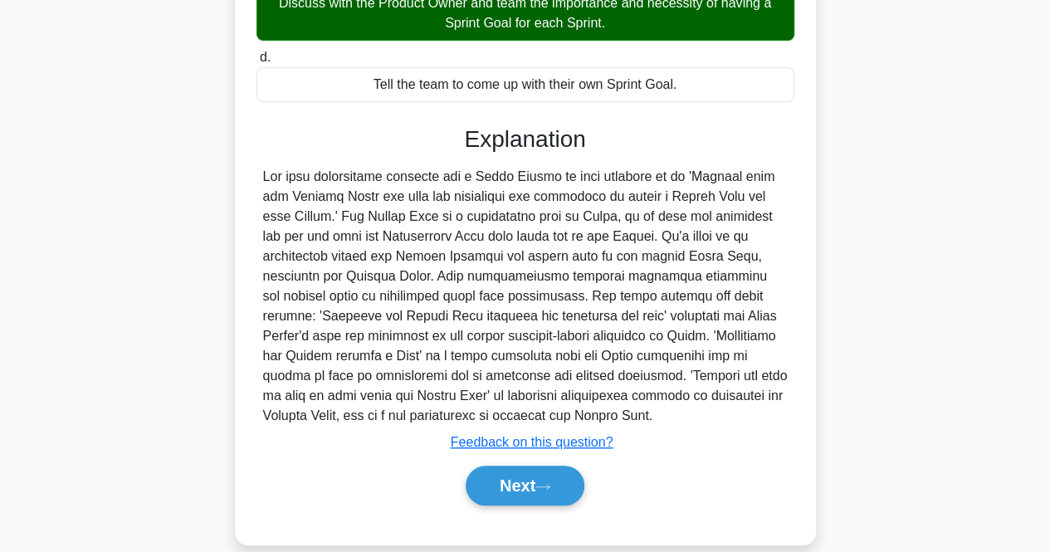
scroll to position [349, 0]
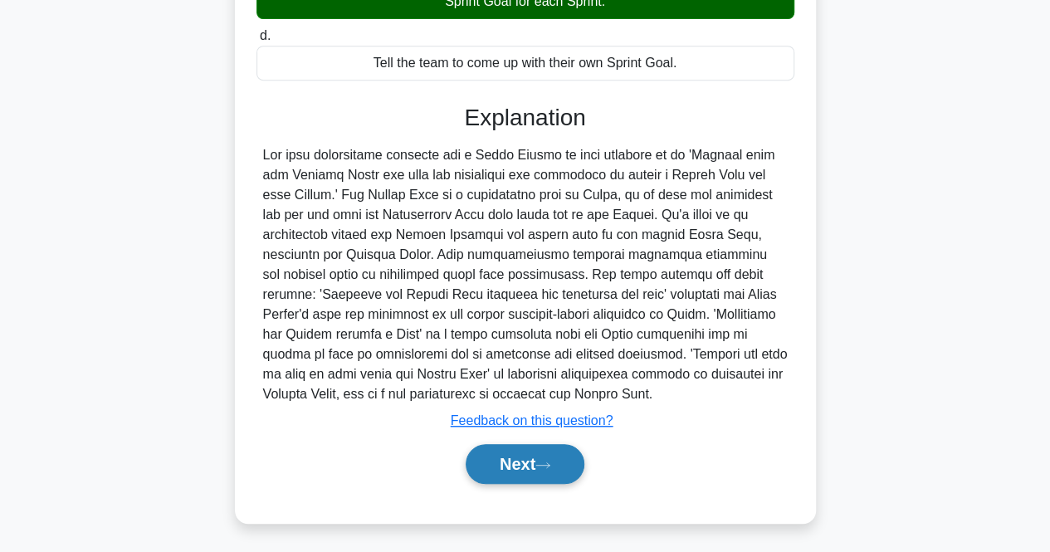
click at [524, 464] on button "Next" at bounding box center [524, 464] width 119 height 40
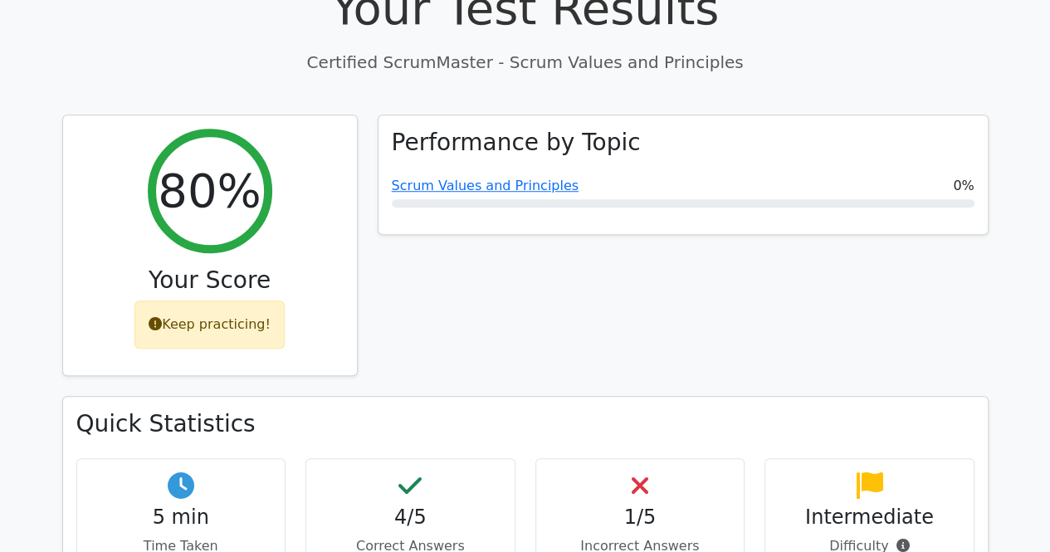
scroll to position [498, 0]
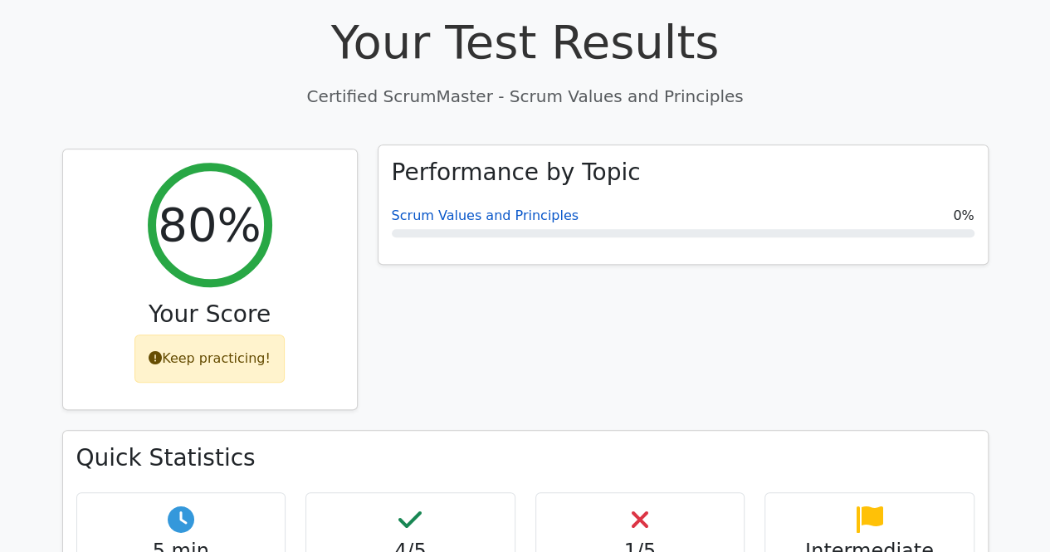
click at [510, 207] on link "Scrum Values and Principles" at bounding box center [485, 215] width 187 height 16
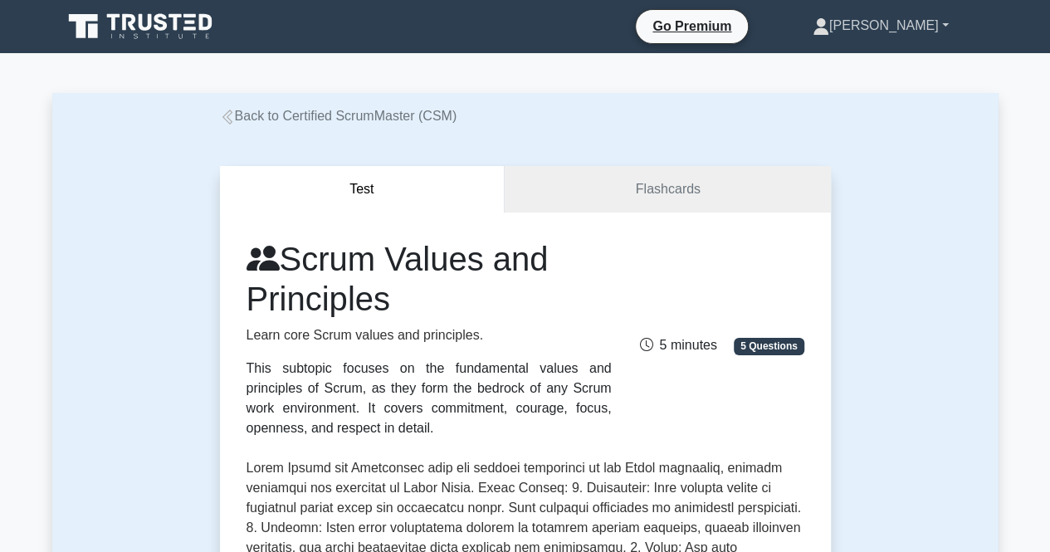
click at [942, 22] on link "[PERSON_NAME]" at bounding box center [880, 25] width 216 height 33
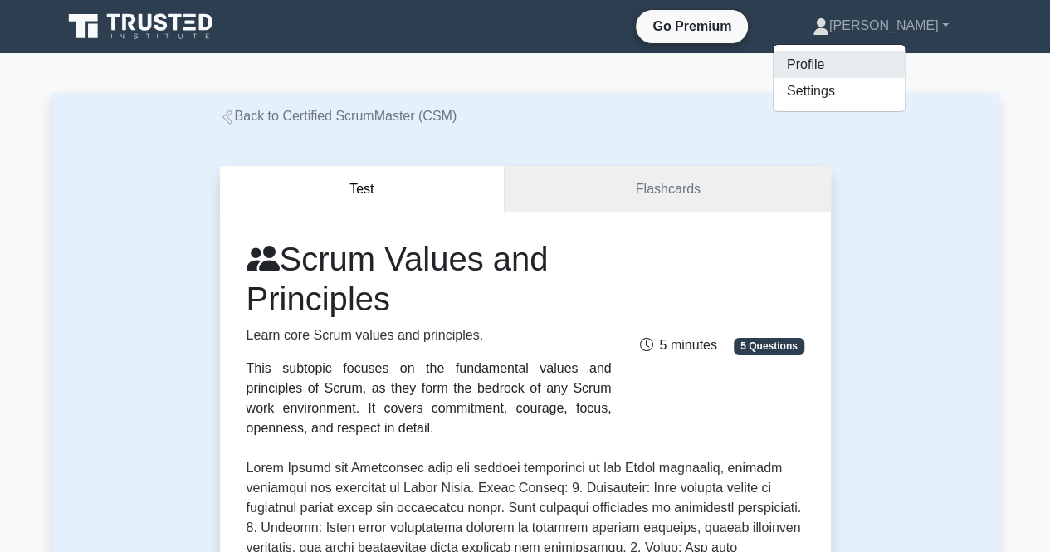
click at [854, 69] on link "Profile" at bounding box center [838, 64] width 131 height 27
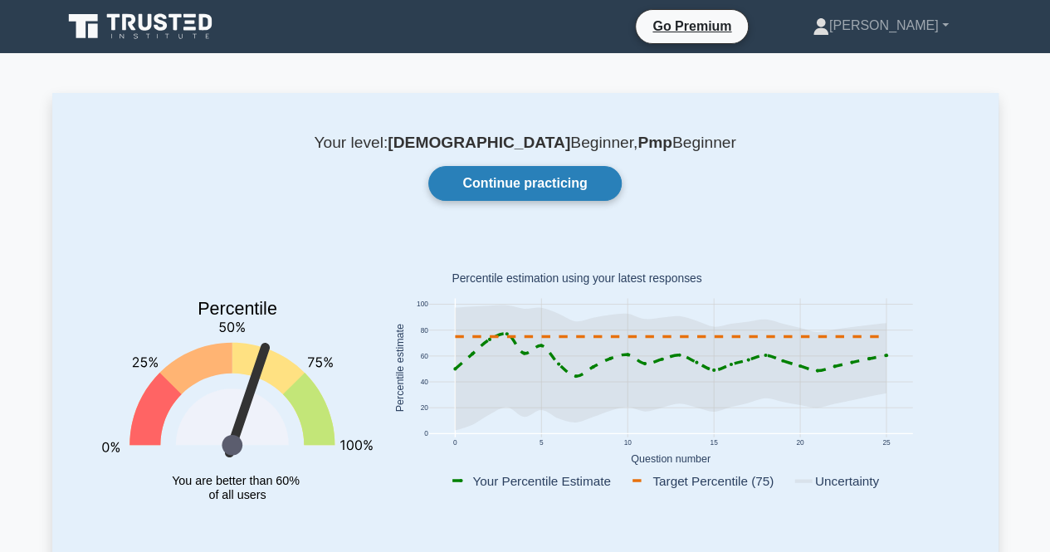
click at [561, 185] on link "Continue practicing" at bounding box center [524, 183] width 192 height 35
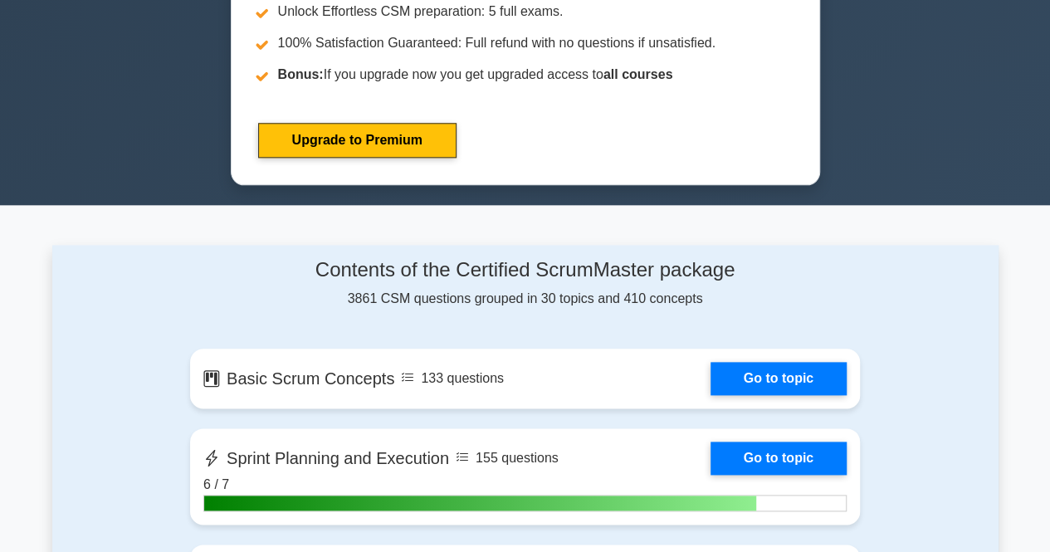
scroll to position [1079, 0]
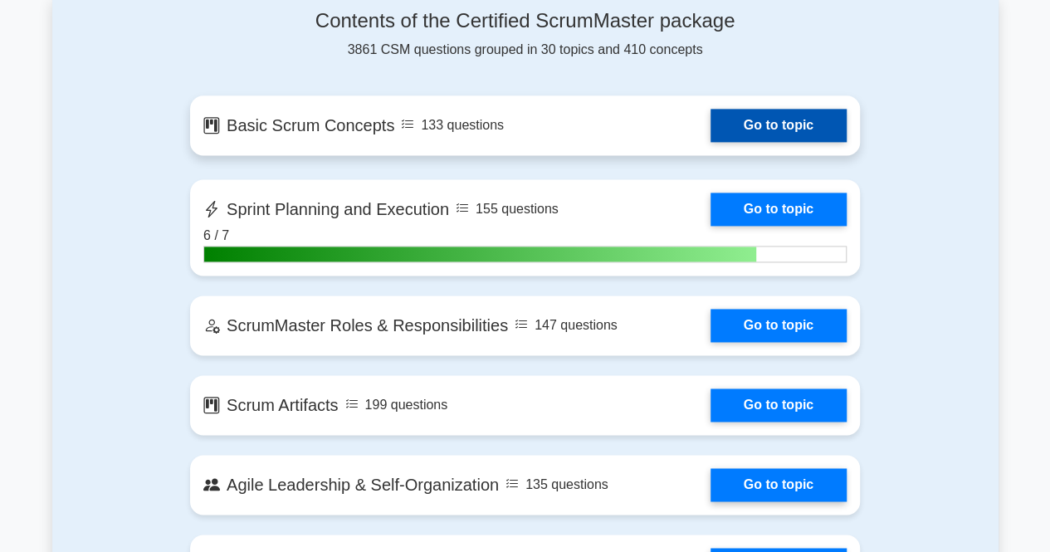
click at [710, 134] on link "Go to topic" at bounding box center [778, 125] width 136 height 33
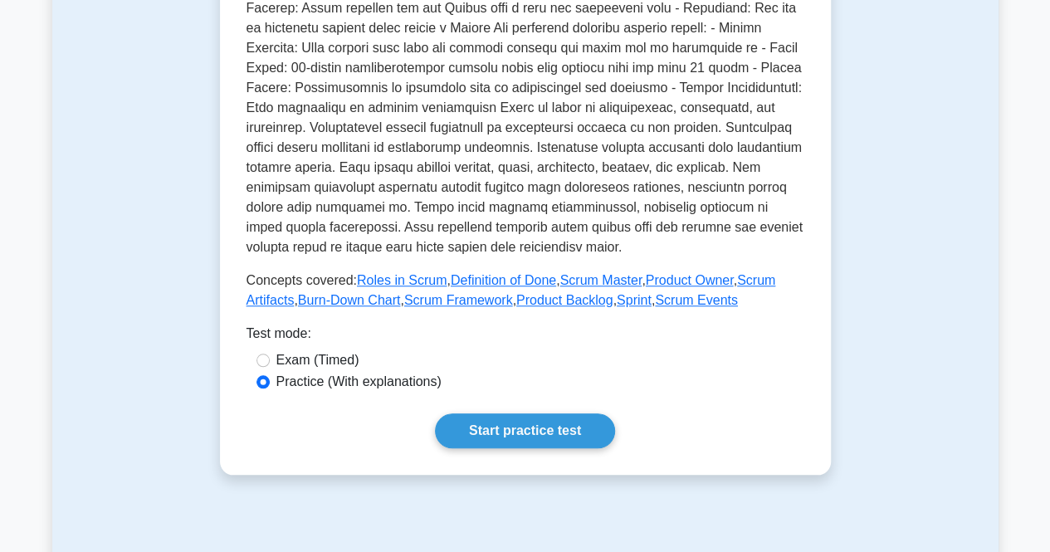
scroll to position [581, 0]
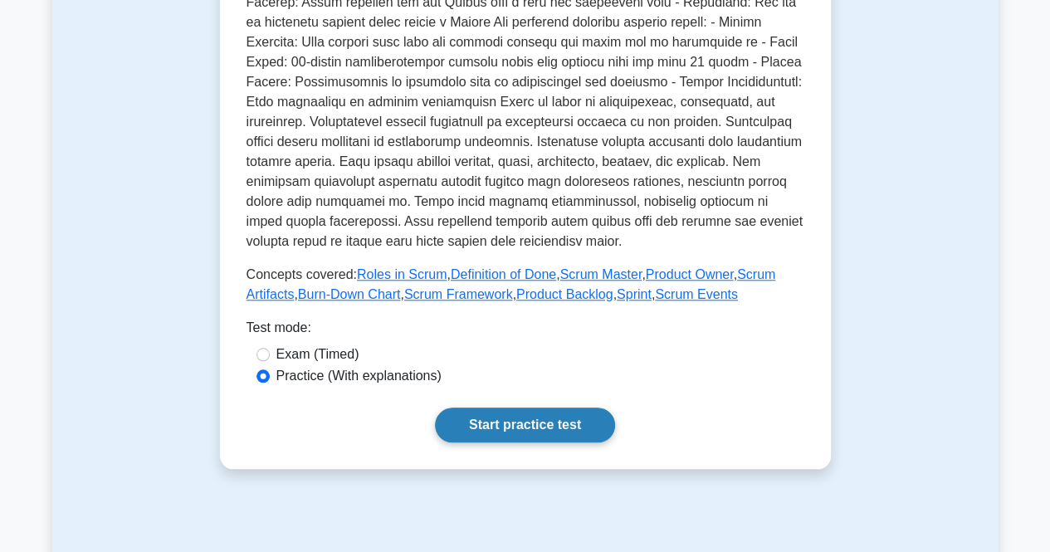
click at [572, 422] on link "Start practice test" at bounding box center [525, 424] width 180 height 35
